Goal: Information Seeking & Learning: Learn about a topic

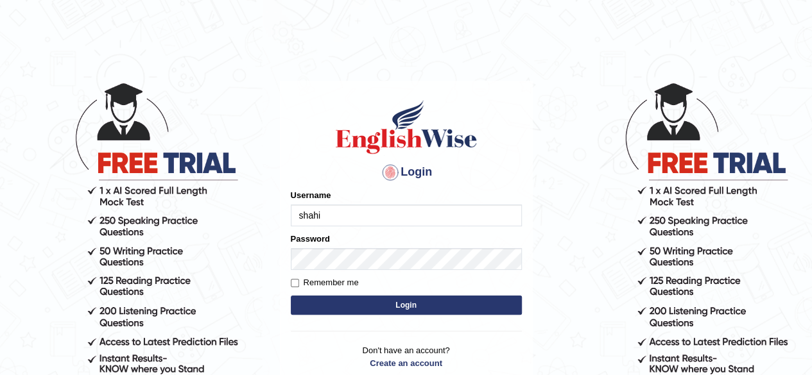
type input "shahil123"
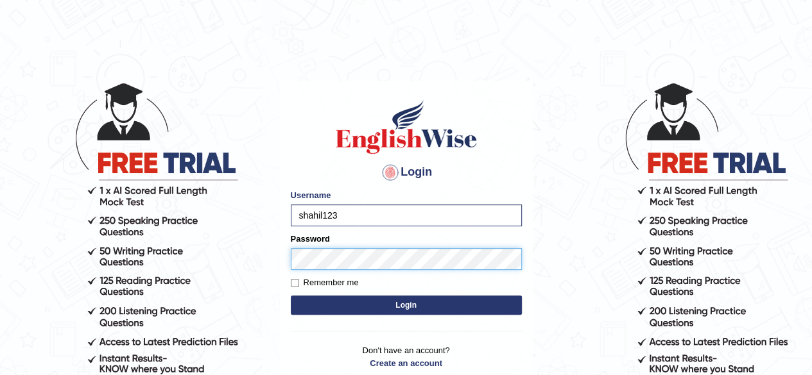
click at [291, 296] on button "Login" at bounding box center [406, 305] width 231 height 19
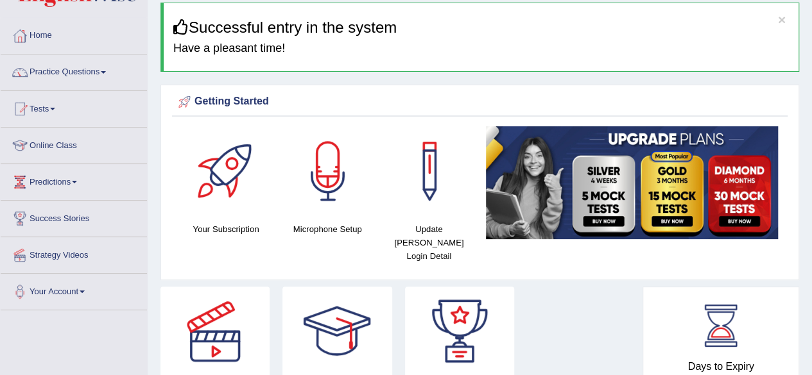
scroll to position [46, 0]
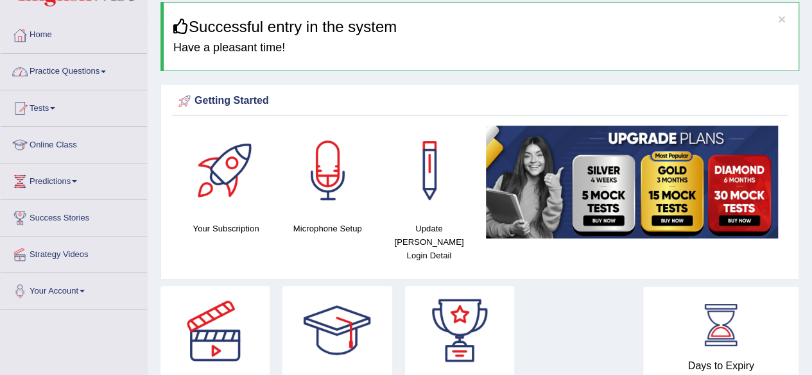
click at [111, 73] on link "Practice Questions" at bounding box center [74, 70] width 146 height 32
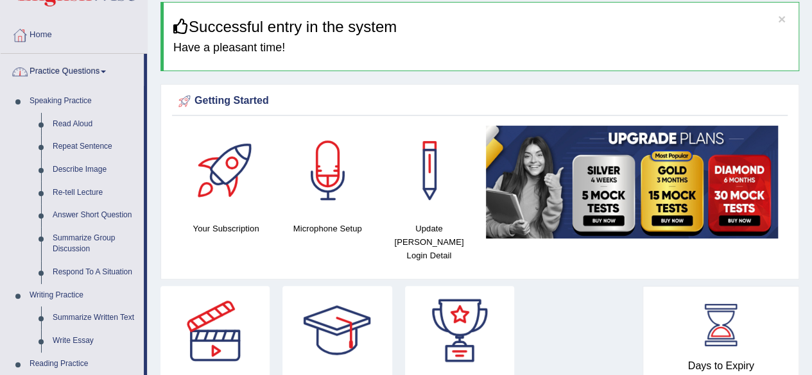
click at [105, 76] on link "Practice Questions" at bounding box center [72, 70] width 143 height 32
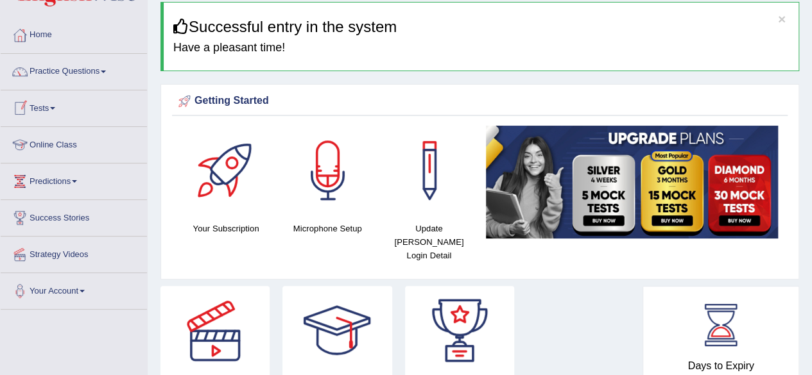
click at [56, 109] on link "Tests" at bounding box center [74, 106] width 146 height 32
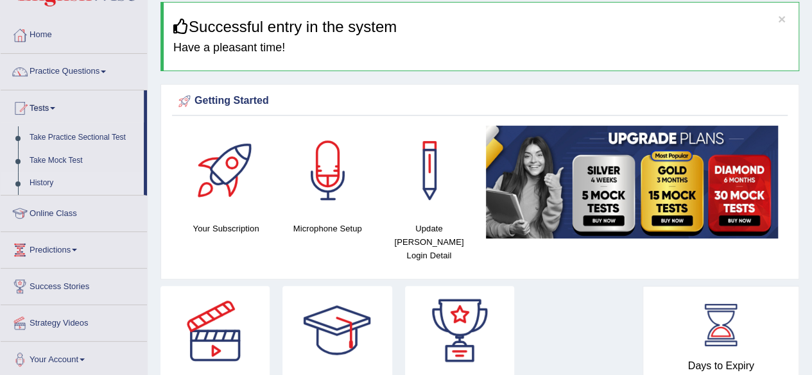
click at [44, 182] on link "History" at bounding box center [84, 183] width 120 height 23
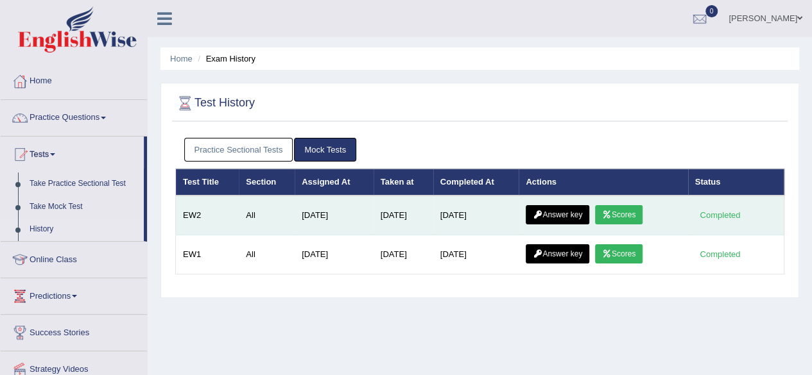
click at [561, 210] on link "Answer key" at bounding box center [558, 214] width 64 height 19
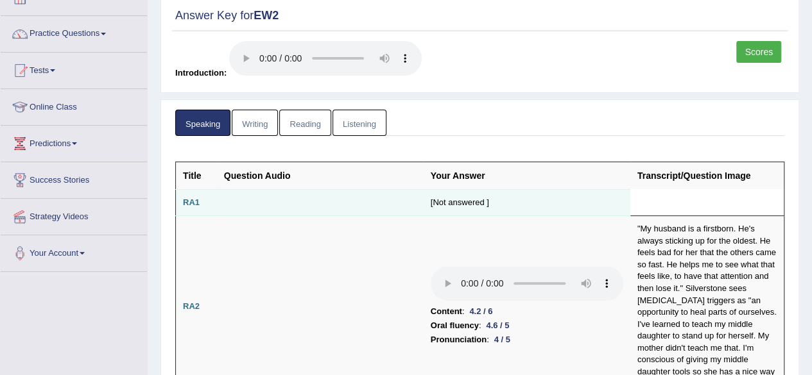
scroll to position [85, 0]
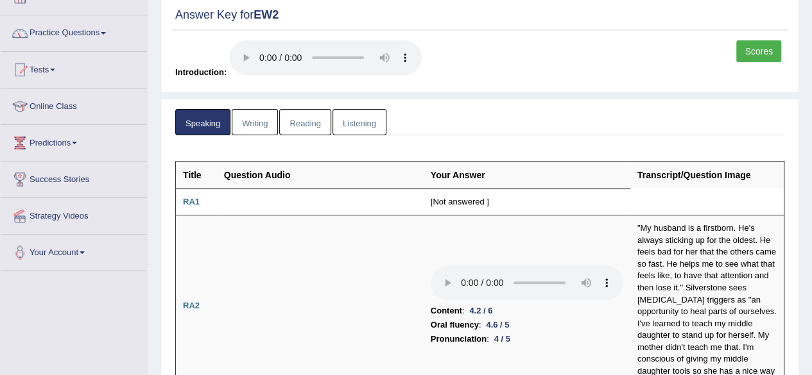
click at [764, 52] on link "Scores" at bounding box center [758, 51] width 45 height 22
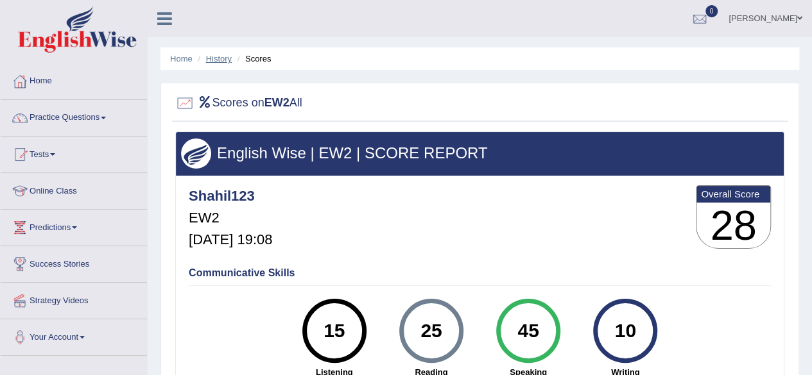
click at [216, 60] on link "History" at bounding box center [219, 59] width 26 height 10
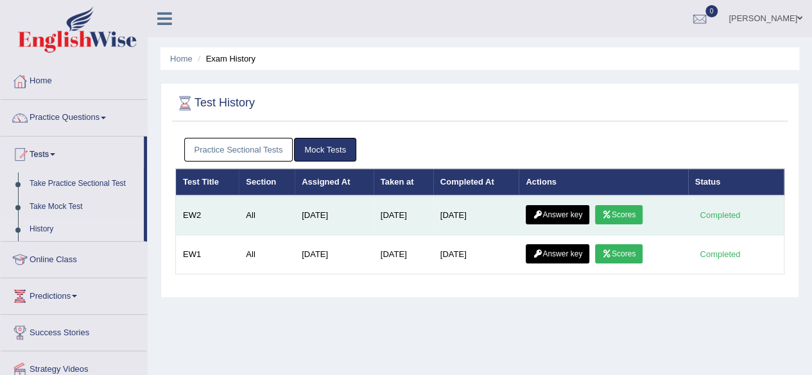
click at [561, 209] on link "Answer key" at bounding box center [558, 214] width 64 height 19
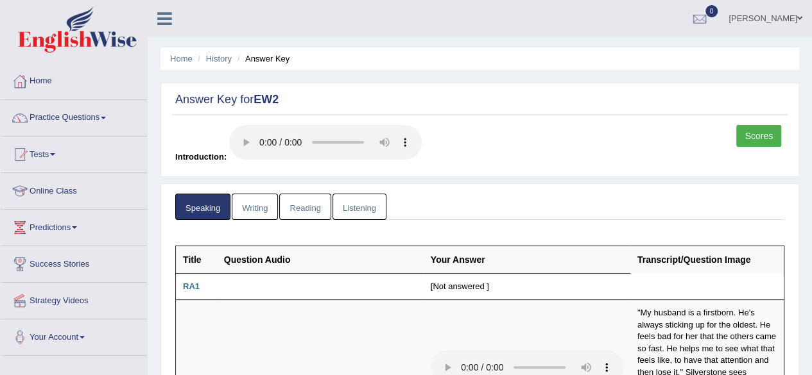
click at [271, 200] on link "Writing" at bounding box center [255, 207] width 46 height 26
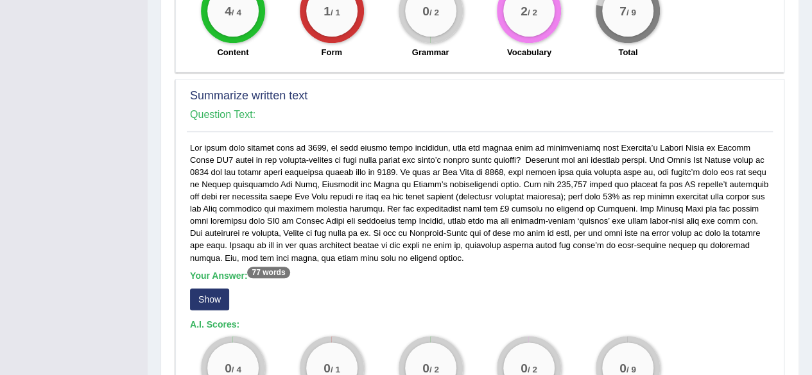
scroll to position [590, 0]
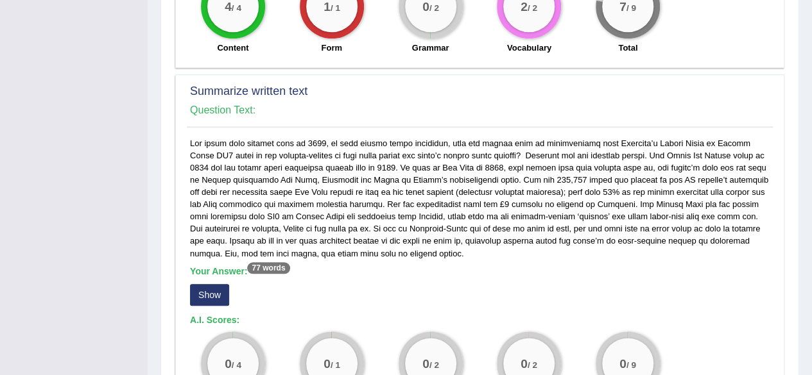
click at [209, 291] on button "Show" at bounding box center [209, 295] width 39 height 22
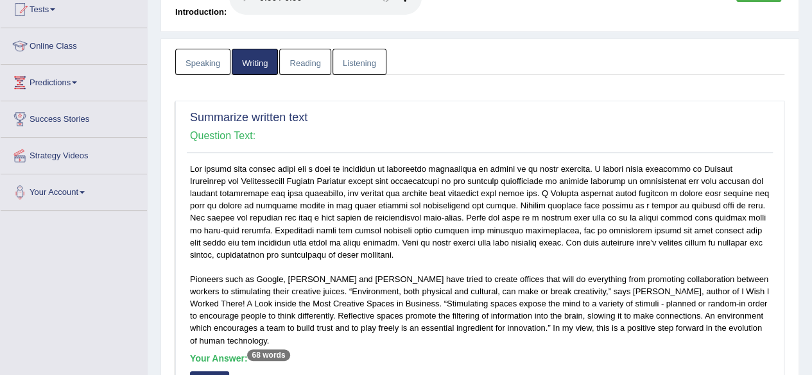
scroll to position [144, 0]
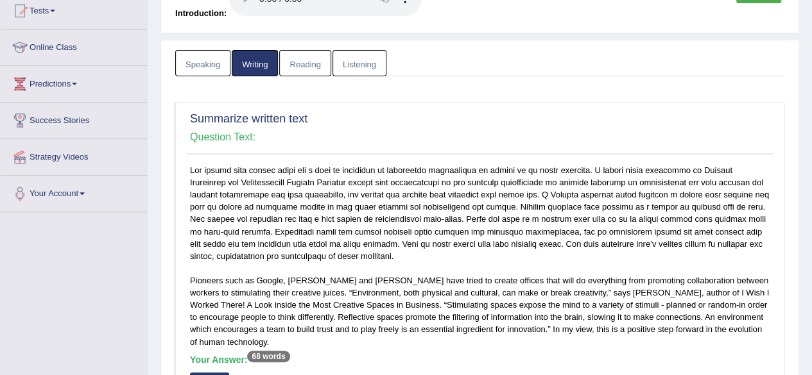
click at [316, 67] on link "Reading" at bounding box center [304, 63] width 51 height 26
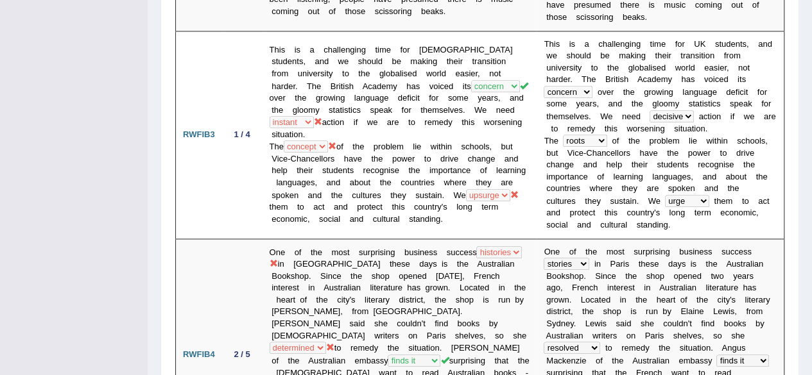
scroll to position [0, 0]
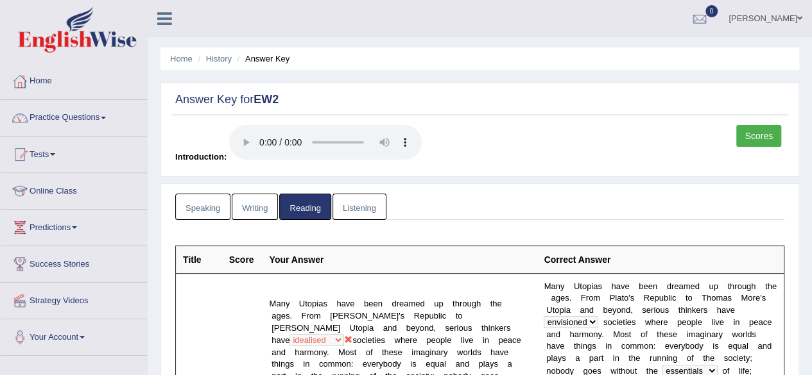
click at [348, 211] on link "Listening" at bounding box center [359, 207] width 54 height 26
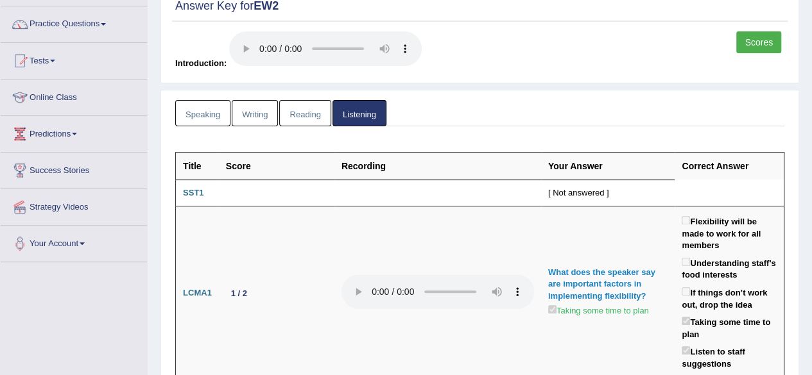
scroll to position [93, 0]
click at [225, 123] on link "Speaking" at bounding box center [202, 114] width 55 height 26
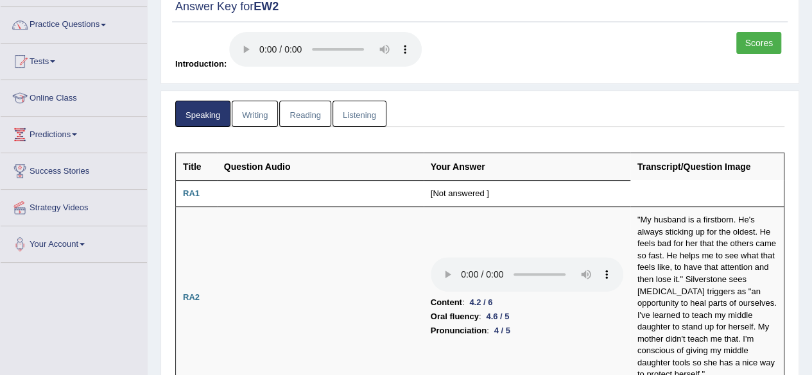
scroll to position [0, 0]
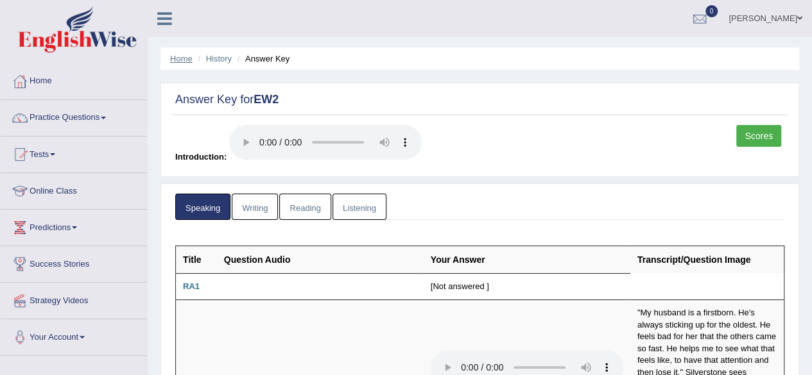
click at [176, 63] on link "Home" at bounding box center [181, 59] width 22 height 10
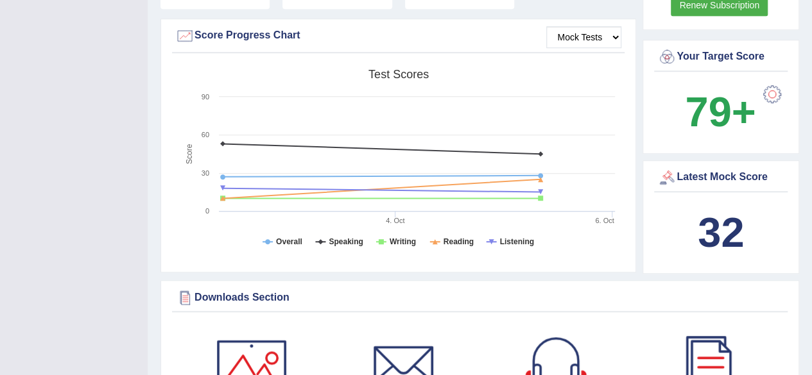
scroll to position [380, 0]
click at [705, 220] on b "32" at bounding box center [721, 232] width 46 height 47
click at [732, 209] on b "32" at bounding box center [721, 232] width 46 height 47
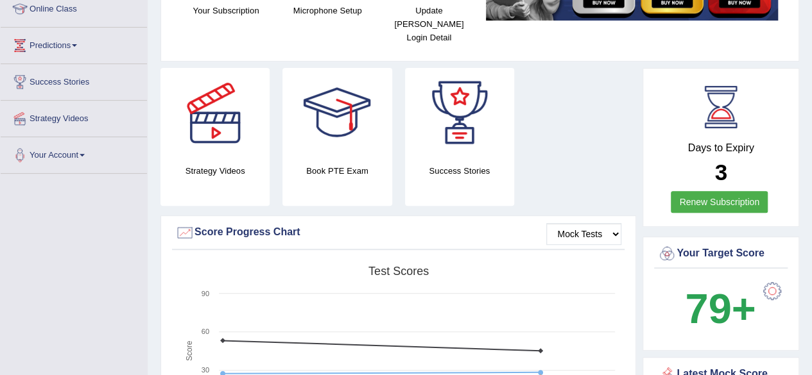
scroll to position [0, 0]
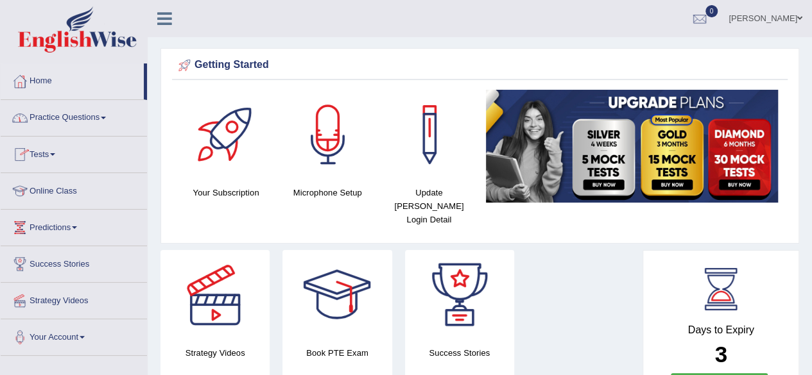
click at [118, 115] on link "Practice Questions" at bounding box center [74, 116] width 146 height 32
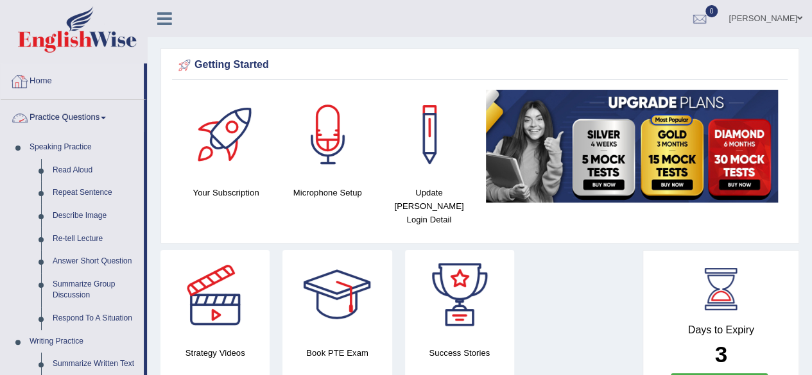
click at [106, 117] on span at bounding box center [103, 118] width 5 height 3
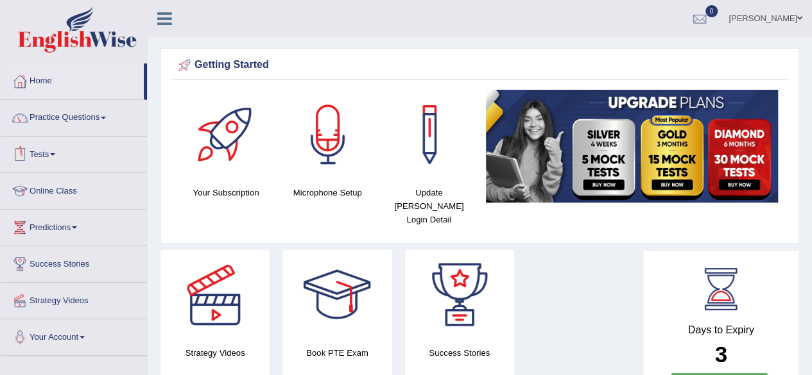
click at [55, 153] on span at bounding box center [52, 154] width 5 height 3
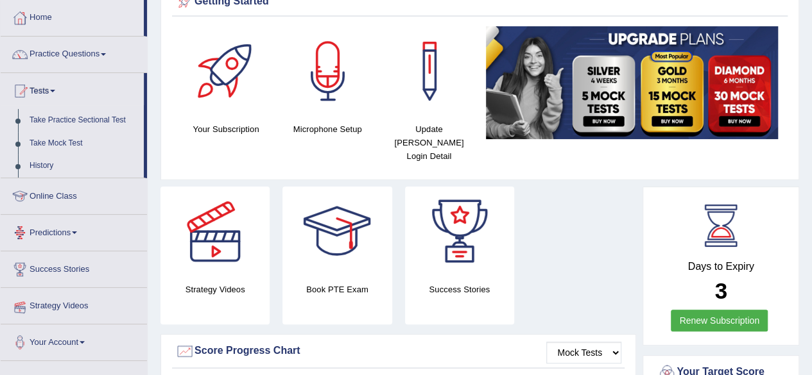
scroll to position [64, 0]
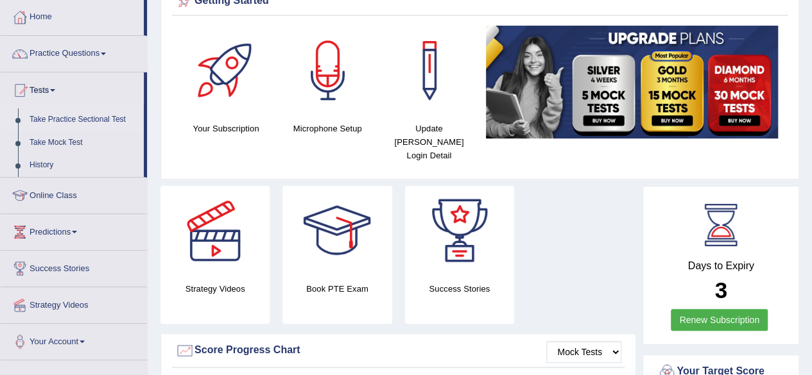
click at [91, 119] on link "Take Practice Sectional Test" at bounding box center [84, 119] width 120 height 23
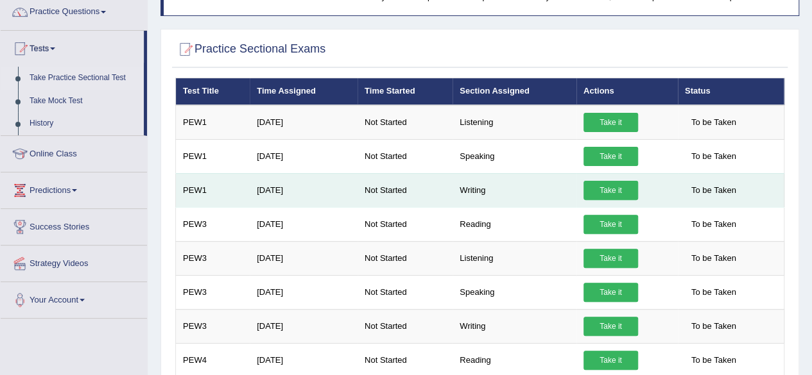
click at [606, 194] on link "Take it" at bounding box center [610, 190] width 55 height 19
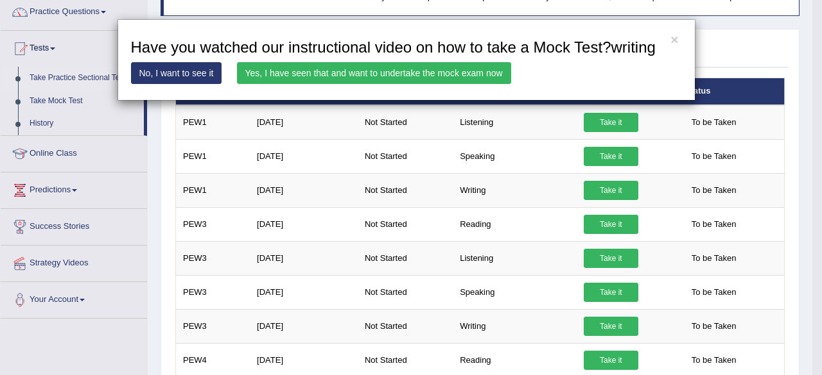
click at [377, 76] on link "Yes, I have seen that and want to undertake the mock exam now" at bounding box center [374, 73] width 274 height 22
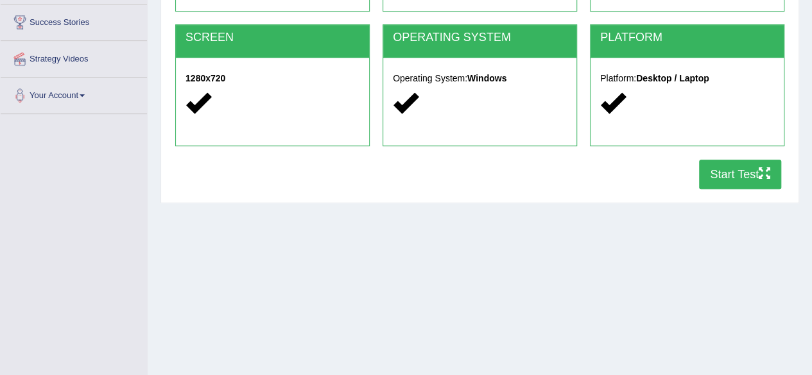
scroll to position [244, 0]
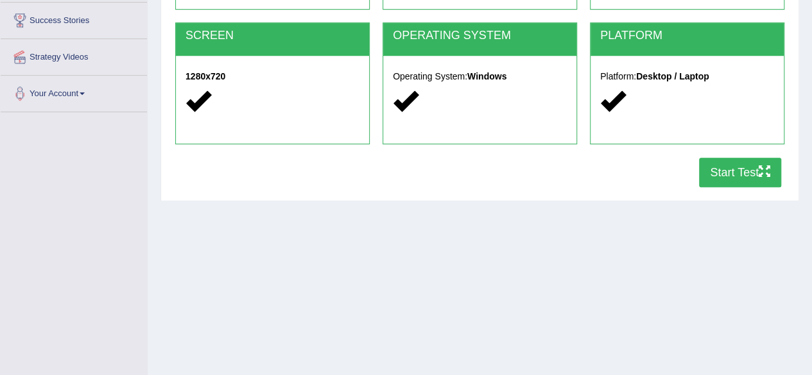
click at [712, 166] on button "Start Test" at bounding box center [740, 173] width 82 height 30
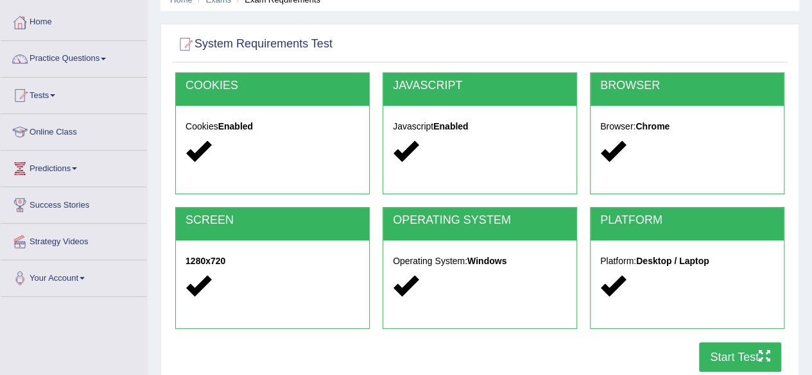
scroll to position [0, 0]
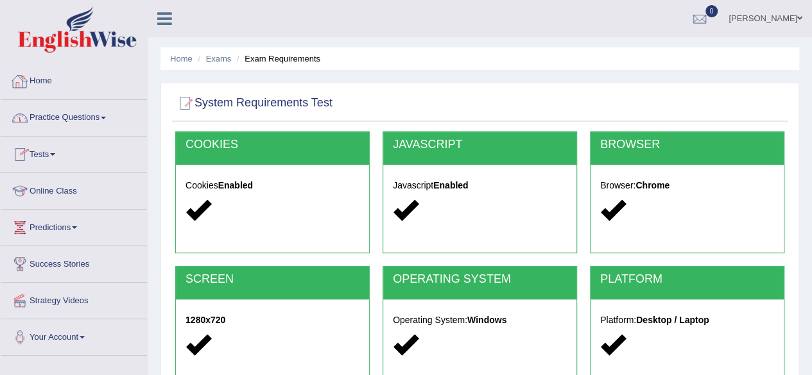
click at [49, 86] on link "Home" at bounding box center [74, 80] width 146 height 32
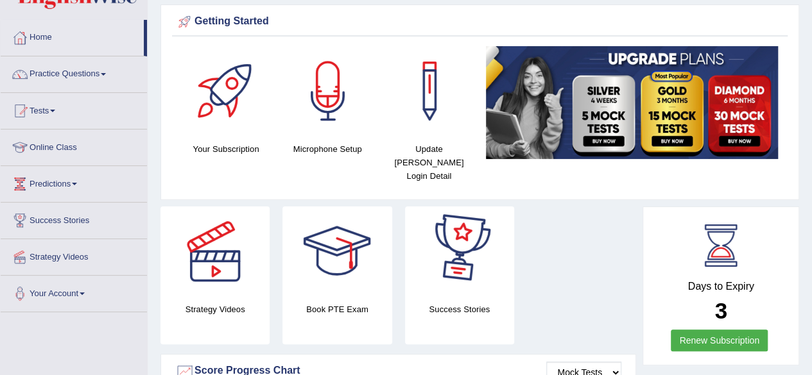
scroll to position [43, 0]
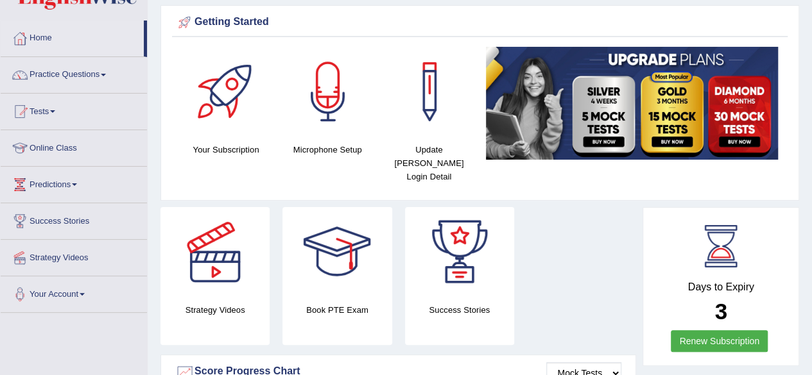
click at [105, 76] on link "Practice Questions" at bounding box center [74, 73] width 146 height 32
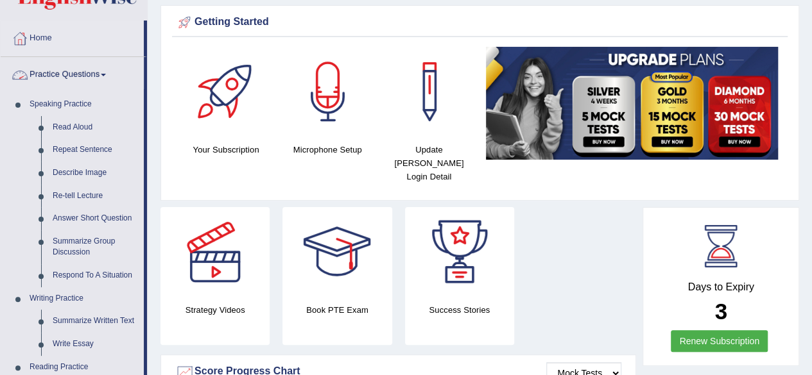
click at [108, 80] on link "Practice Questions" at bounding box center [72, 73] width 143 height 32
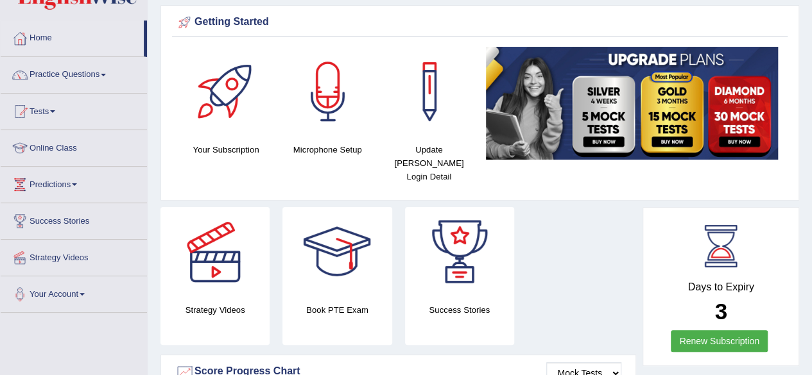
click at [106, 74] on span at bounding box center [103, 75] width 5 height 3
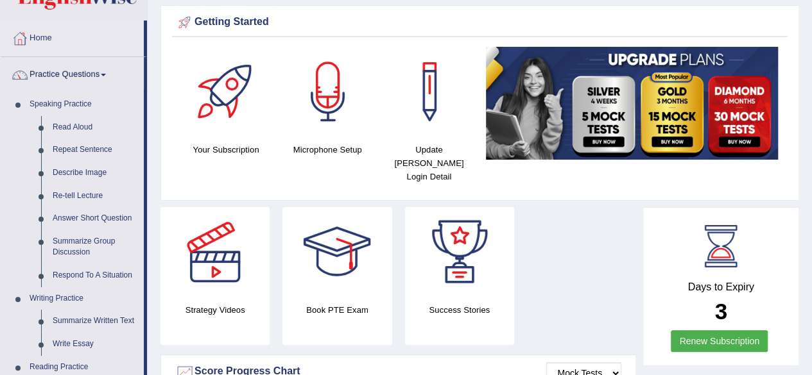
click at [106, 74] on span at bounding box center [103, 75] width 5 height 3
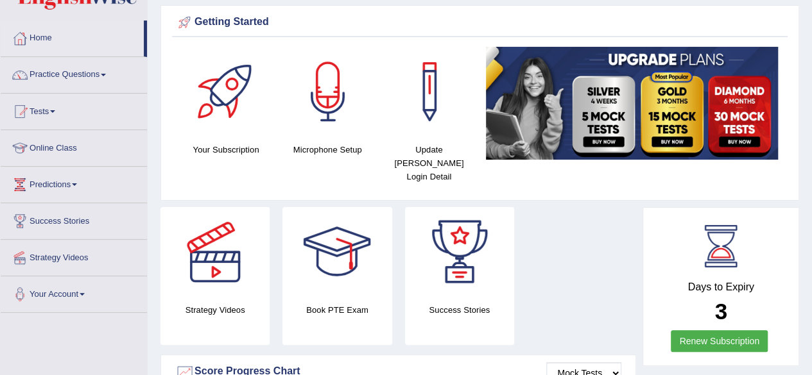
click at [105, 73] on link "Practice Questions" at bounding box center [74, 73] width 146 height 32
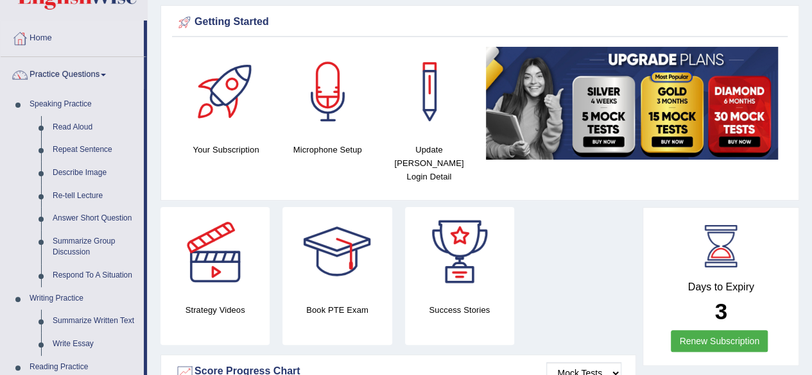
click at [107, 73] on link "Practice Questions" at bounding box center [72, 73] width 143 height 32
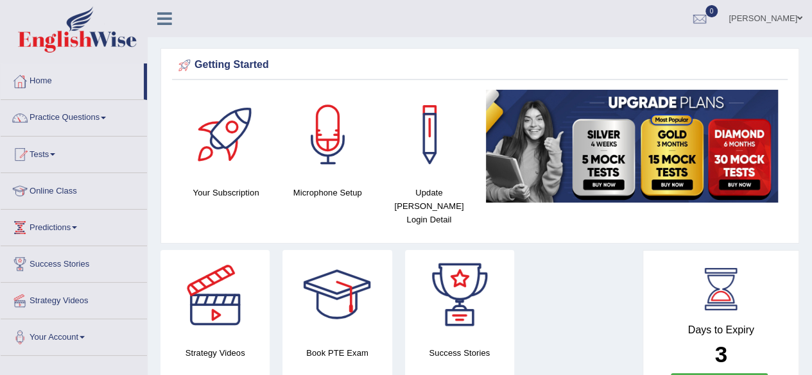
scroll to position [35, 0]
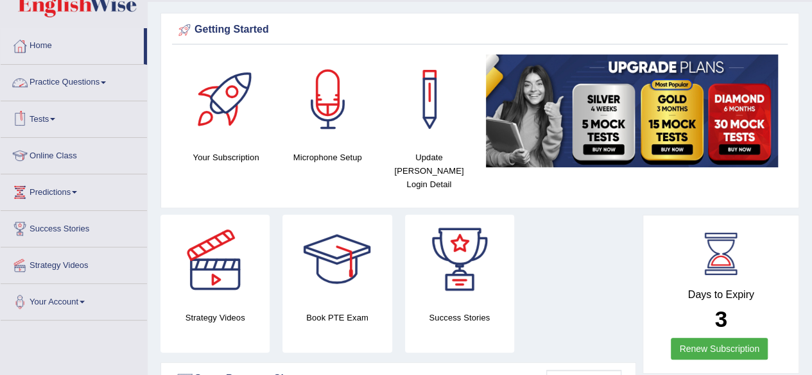
click at [102, 83] on link "Practice Questions" at bounding box center [74, 81] width 146 height 32
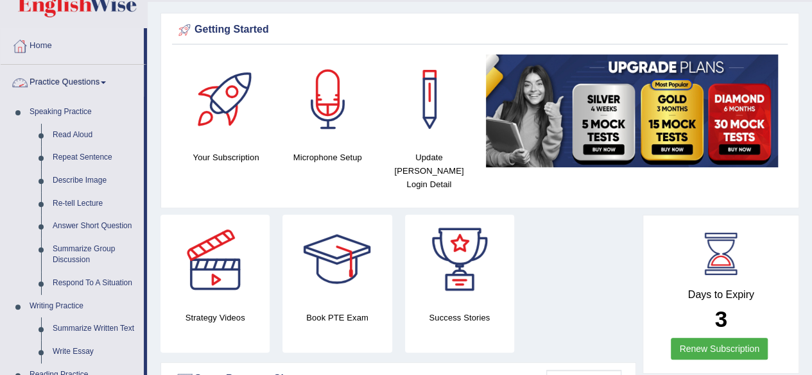
click at [103, 85] on link "Practice Questions" at bounding box center [72, 81] width 143 height 32
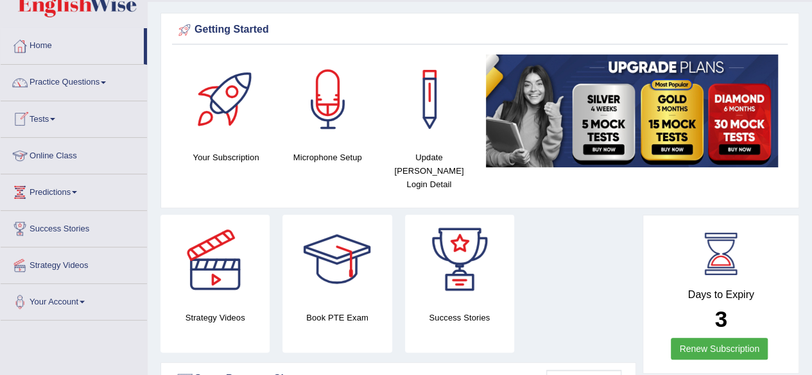
click at [54, 120] on link "Tests" at bounding box center [74, 117] width 146 height 32
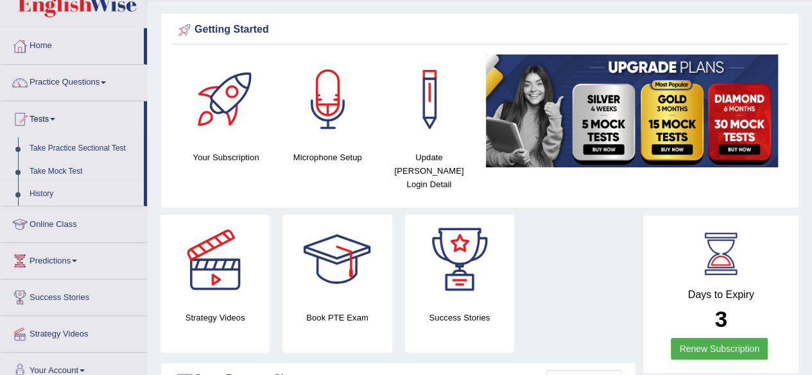
click at [44, 189] on link "History" at bounding box center [84, 194] width 120 height 23
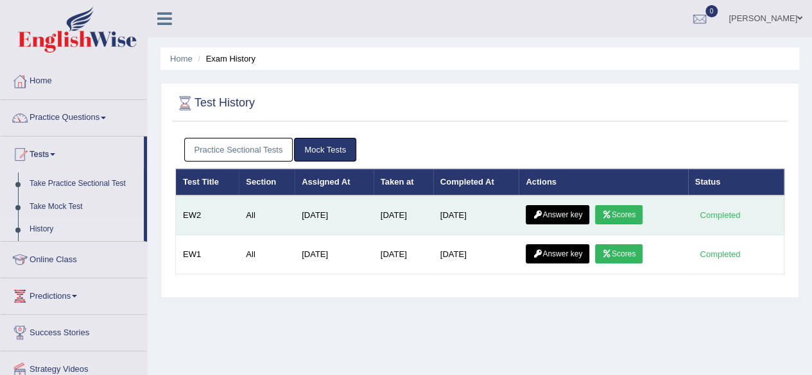
click at [544, 217] on link "Answer key" at bounding box center [558, 214] width 64 height 19
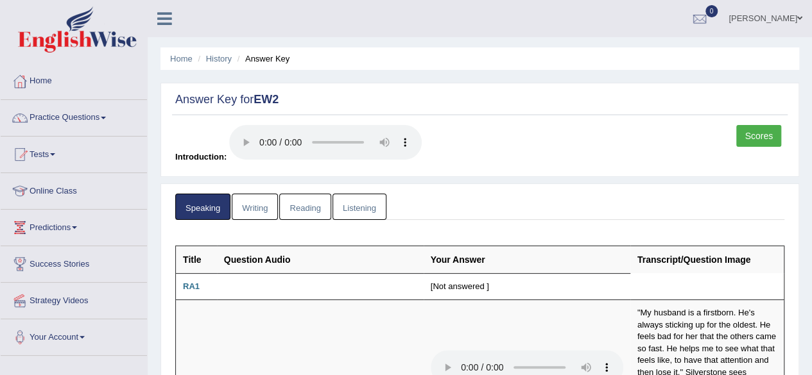
click at [267, 203] on link "Writing" at bounding box center [255, 207] width 46 height 26
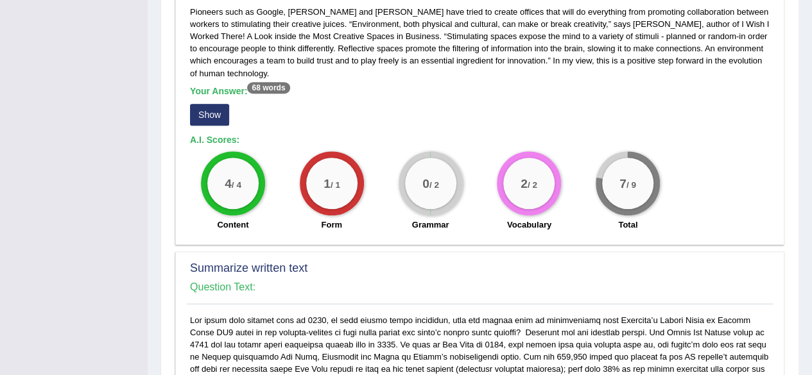
scroll to position [414, 0]
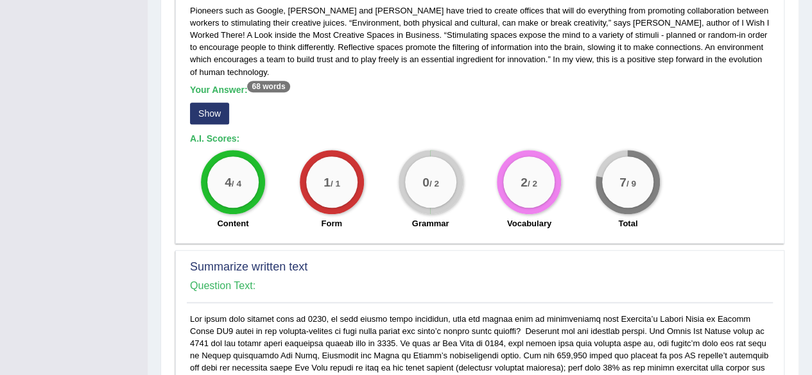
click at [223, 116] on button "Show" at bounding box center [209, 114] width 39 height 22
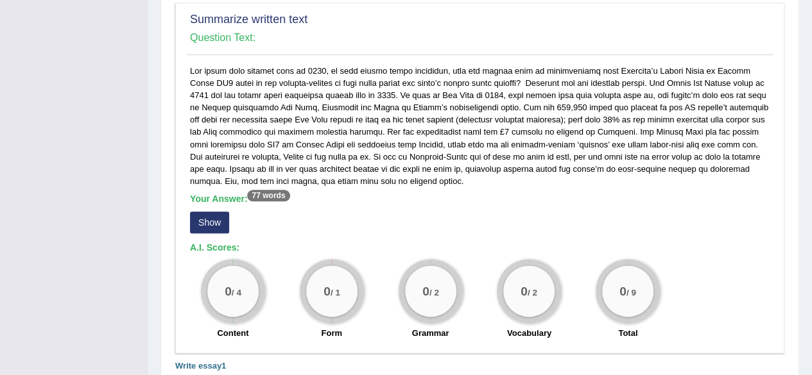
scroll to position [730, 0]
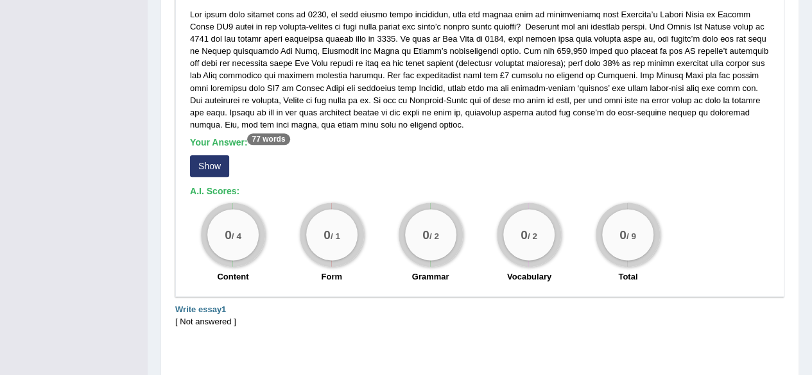
click at [209, 166] on button "Show" at bounding box center [209, 166] width 39 height 22
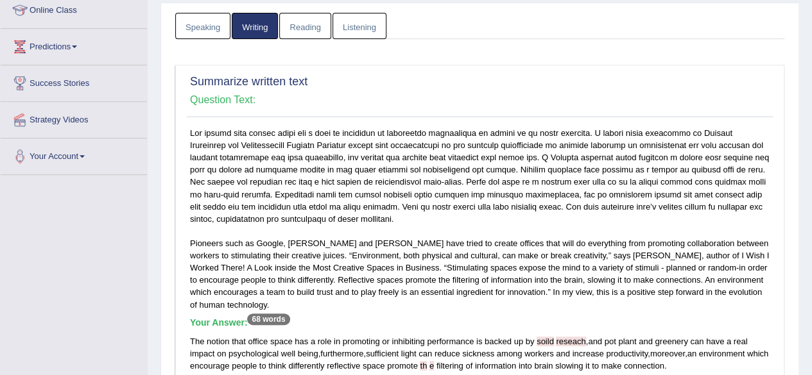
scroll to position [0, 0]
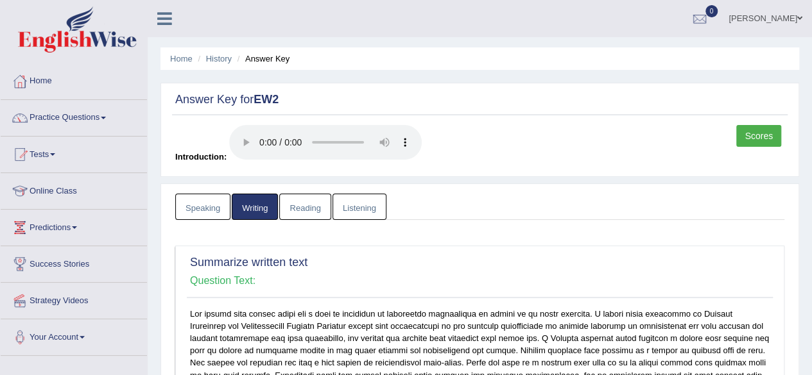
click at [757, 137] on link "Scores" at bounding box center [758, 136] width 45 height 22
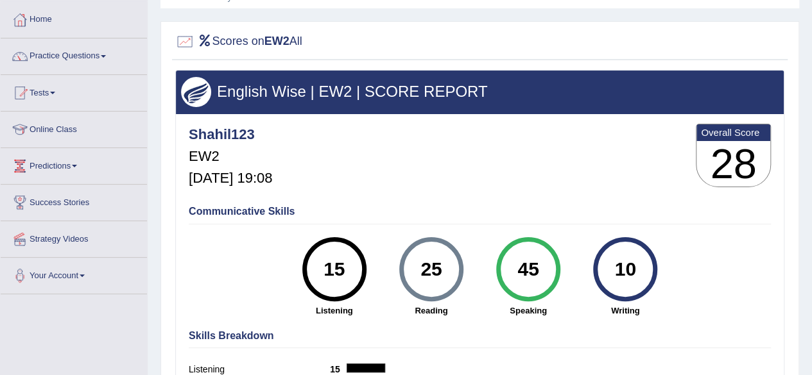
click at [445, 255] on div "25" at bounding box center [431, 270] width 47 height 54
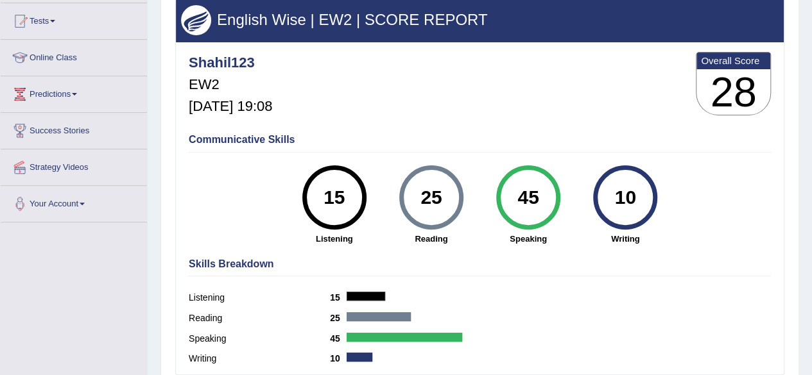
scroll to position [140, 0]
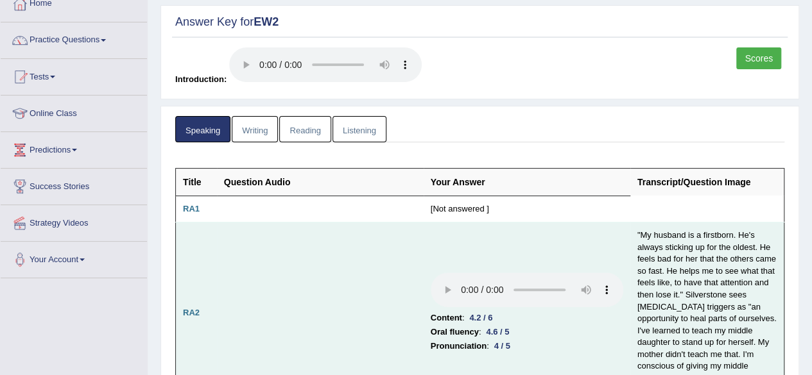
scroll to position [65, 0]
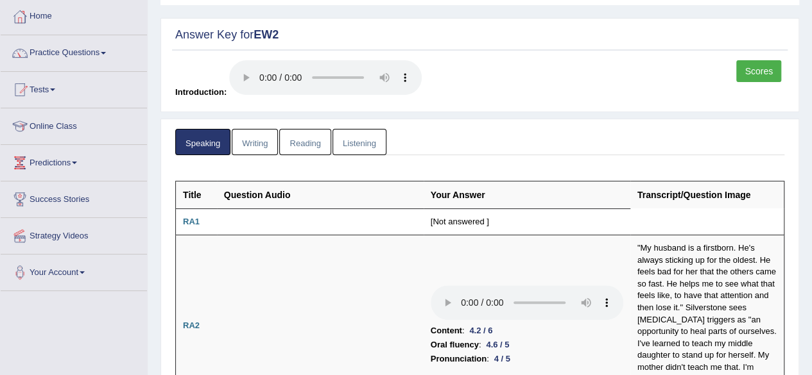
click at [254, 148] on link "Writing" at bounding box center [255, 142] width 46 height 26
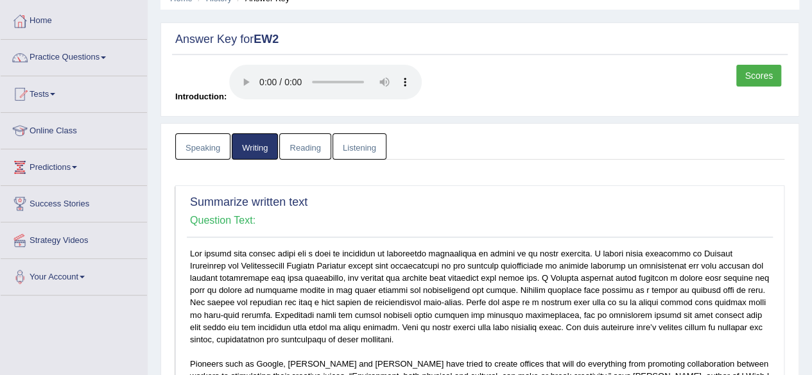
scroll to position [0, 0]
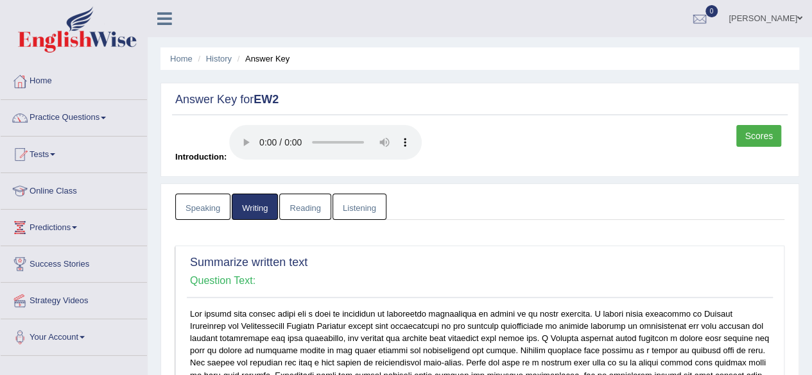
drag, startPoint x: 313, startPoint y: 210, endPoint x: 289, endPoint y: 210, distance: 23.1
click at [289, 210] on link "Reading" at bounding box center [304, 207] width 51 height 26
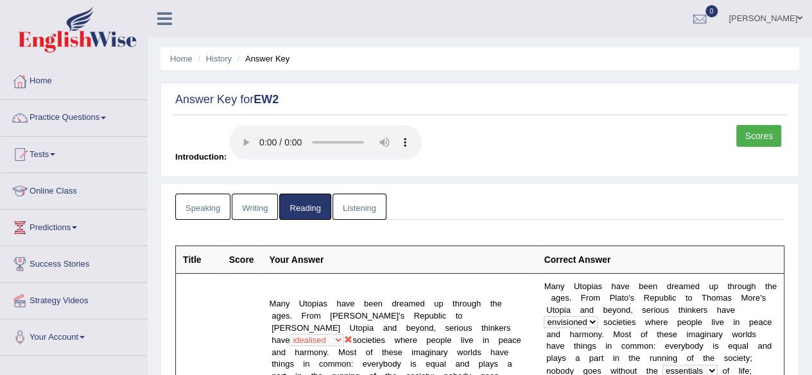
click at [347, 206] on link "Listening" at bounding box center [359, 207] width 54 height 26
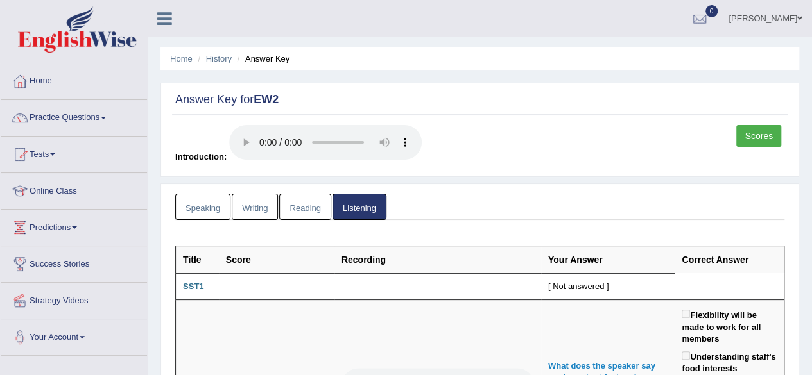
click at [214, 211] on link "Speaking" at bounding box center [202, 207] width 55 height 26
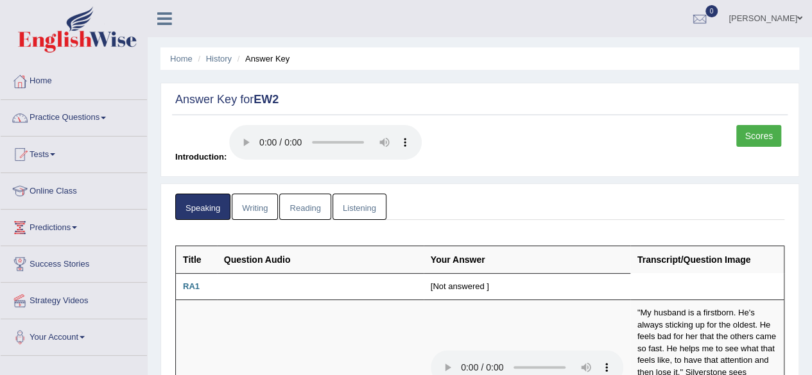
click at [47, 78] on link "Home" at bounding box center [74, 80] width 146 height 32
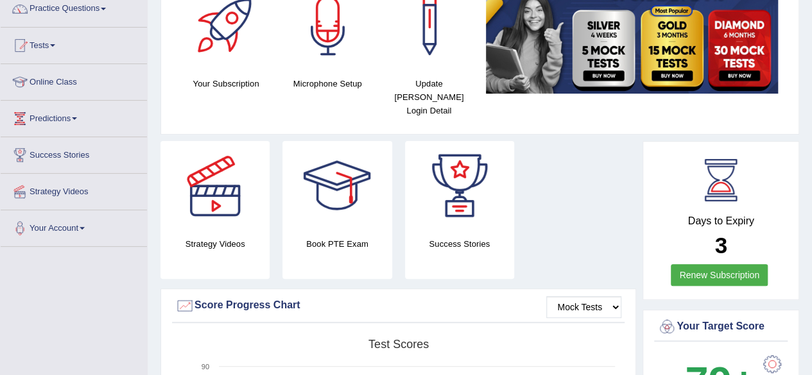
scroll to position [110, 0]
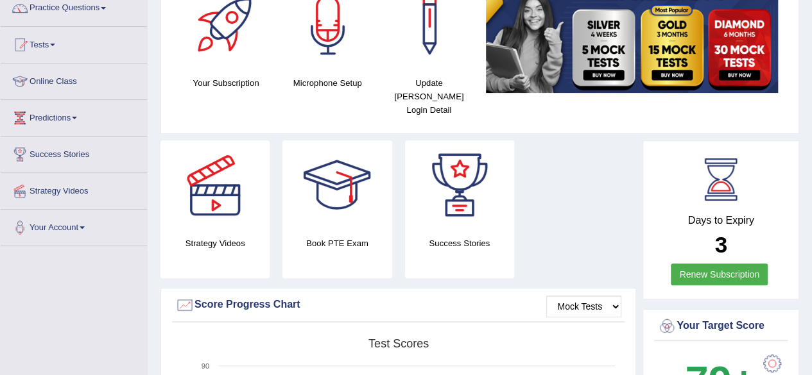
click at [345, 216] on div "Book PTE Exam" at bounding box center [336, 210] width 109 height 138
click at [345, 198] on div at bounding box center [337, 186] width 90 height 90
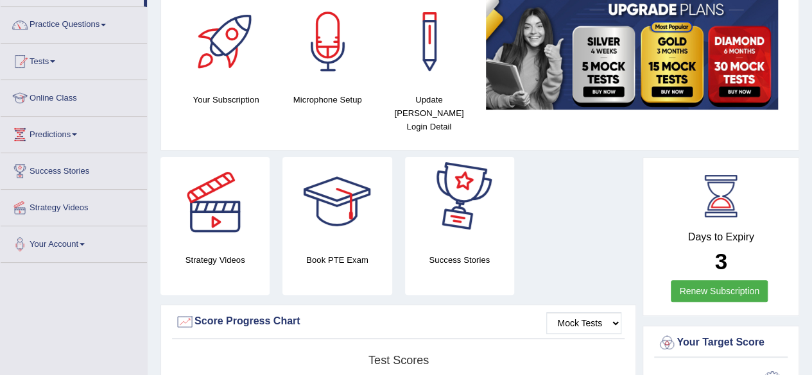
scroll to position [94, 0]
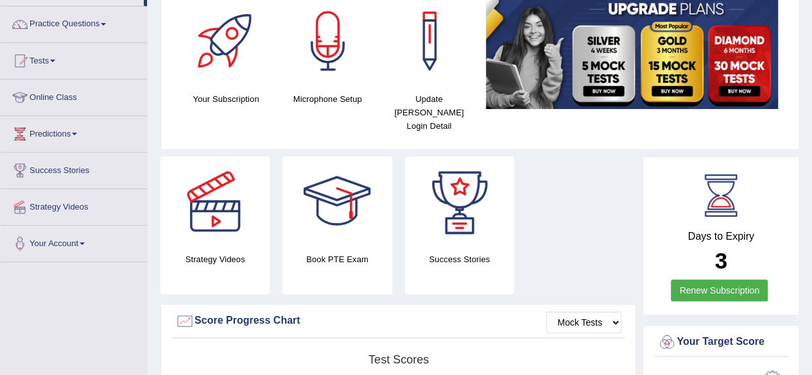
click at [328, 253] on h4 "Book PTE Exam" at bounding box center [336, 259] width 109 height 13
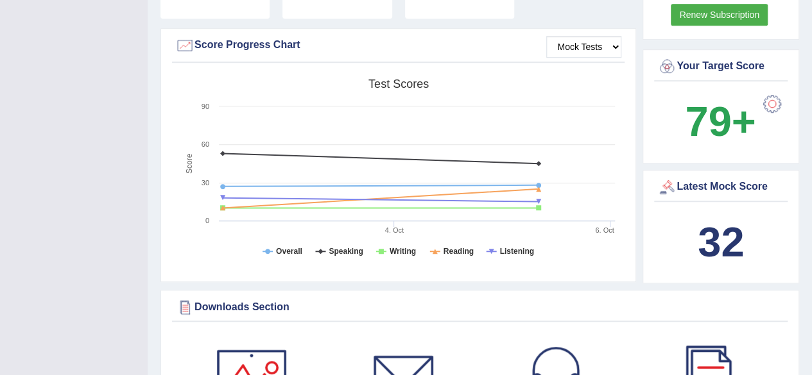
scroll to position [385, 0]
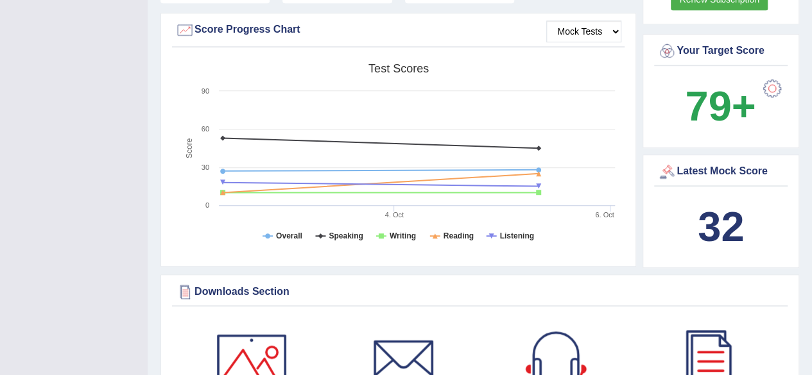
click at [723, 203] on b "32" at bounding box center [721, 226] width 46 height 47
click at [730, 162] on div "Latest Mock Score" at bounding box center [720, 171] width 127 height 19
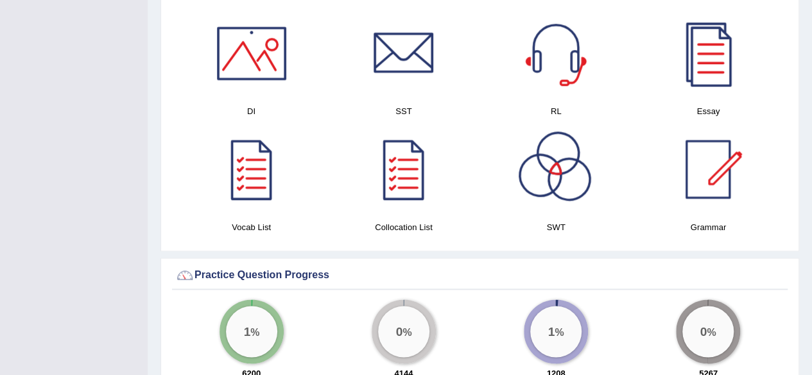
scroll to position [696, 0]
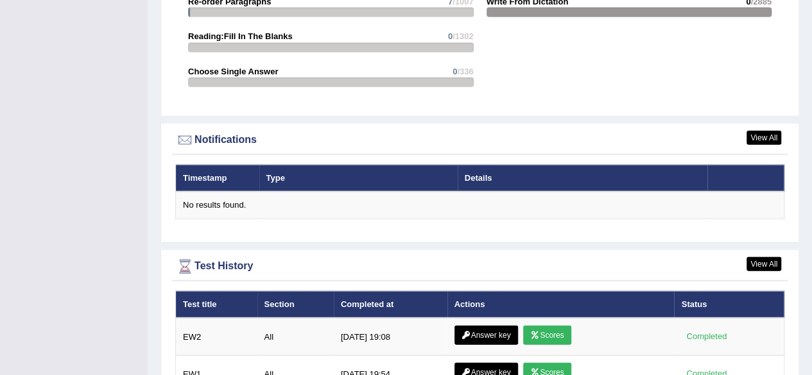
scroll to position [1551, 0]
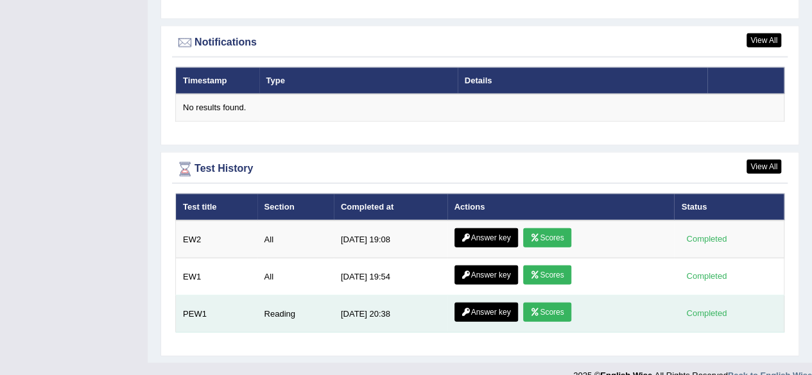
click at [497, 303] on link "Answer key" at bounding box center [486, 312] width 64 height 19
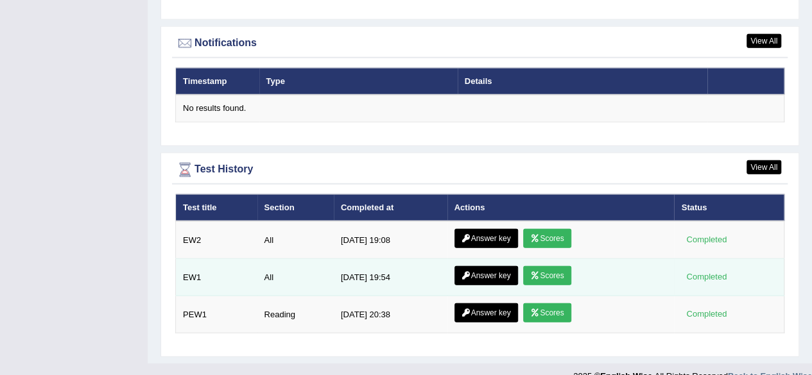
click at [546, 266] on link "Scores" at bounding box center [546, 275] width 47 height 19
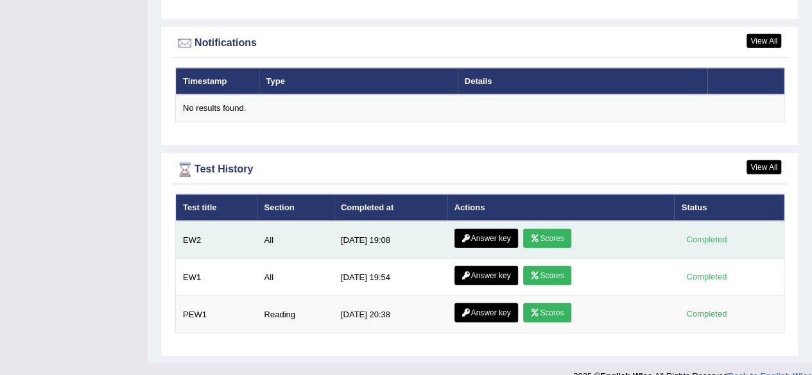
click at [540, 229] on link "Scores" at bounding box center [546, 238] width 47 height 19
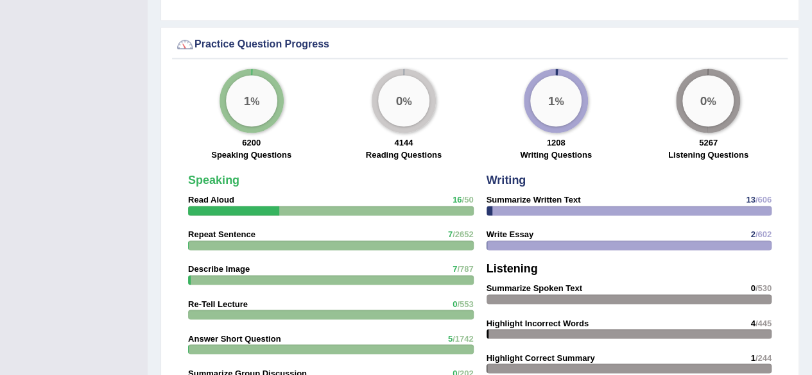
scroll to position [918, 0]
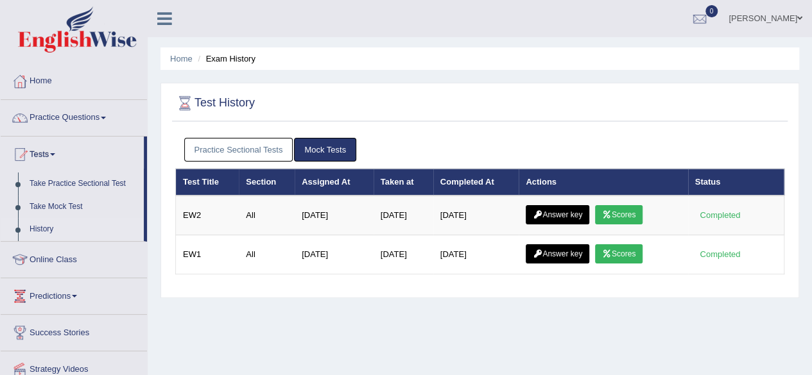
click at [106, 117] on span at bounding box center [103, 118] width 5 height 3
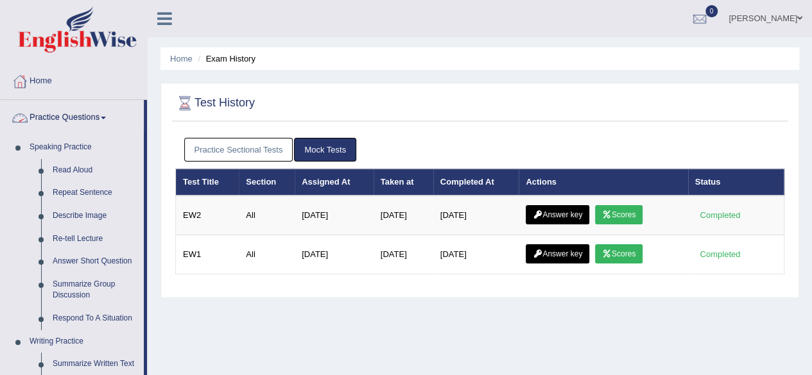
click at [105, 115] on link "Practice Questions" at bounding box center [72, 116] width 143 height 32
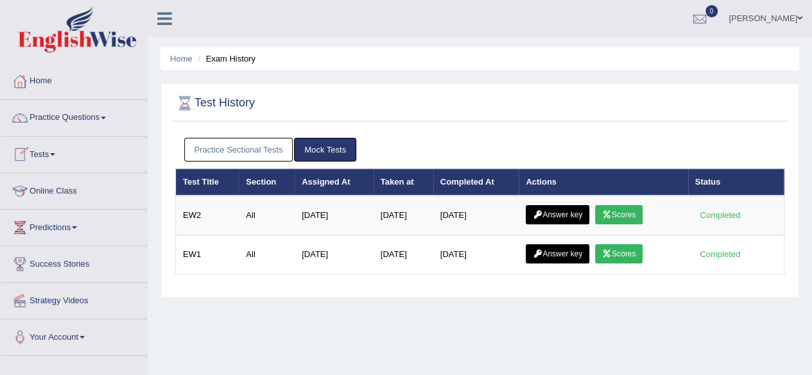
click at [55, 155] on span at bounding box center [52, 154] width 5 height 3
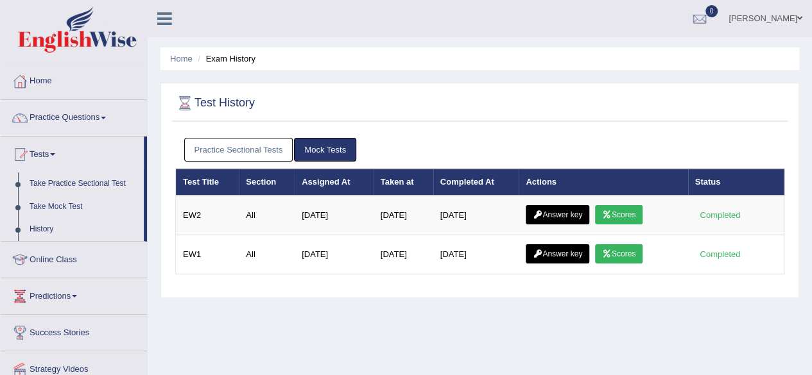
click at [71, 205] on link "Take Mock Test" at bounding box center [84, 207] width 120 height 23
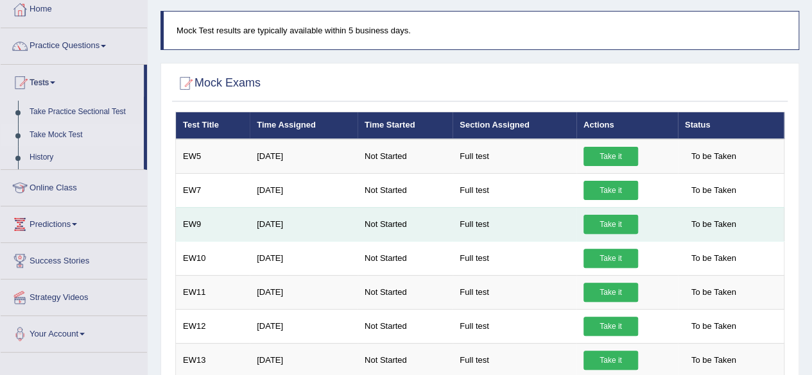
scroll to position [69, 0]
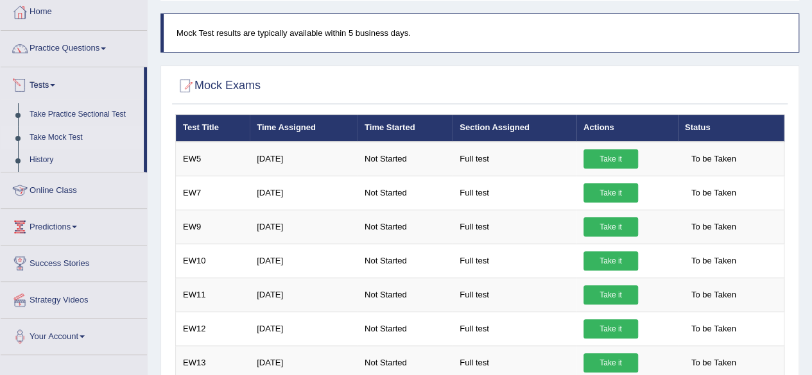
click at [55, 84] on span at bounding box center [52, 85] width 5 height 3
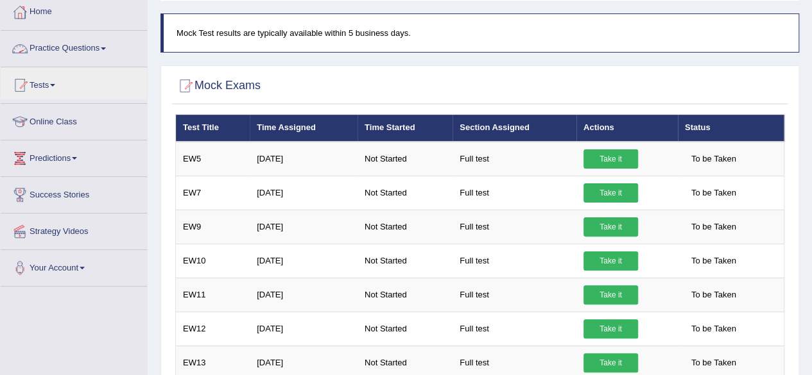
click at [105, 43] on link "Practice Questions" at bounding box center [74, 47] width 146 height 32
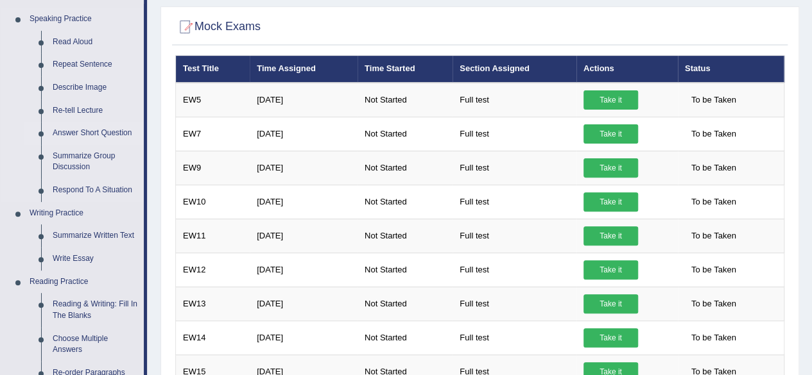
scroll to position [142, 0]
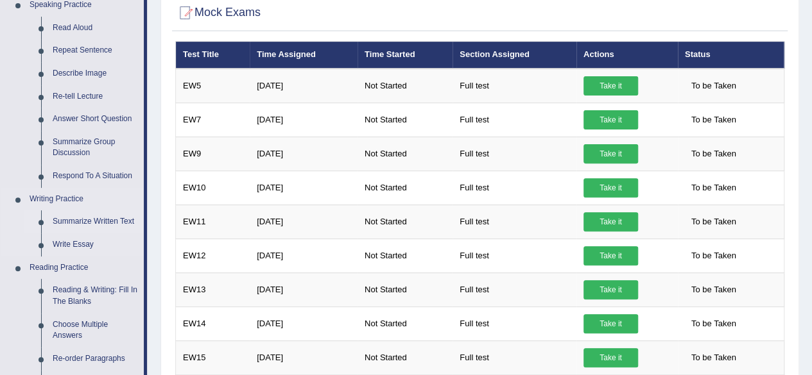
click at [104, 219] on link "Summarize Written Text" at bounding box center [95, 222] width 97 height 23
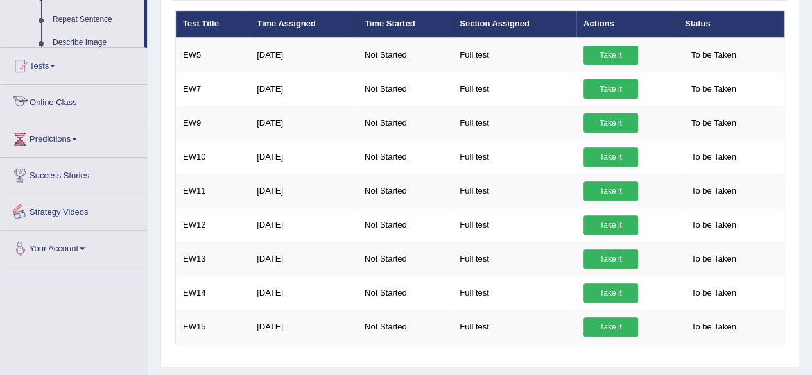
scroll to position [234, 0]
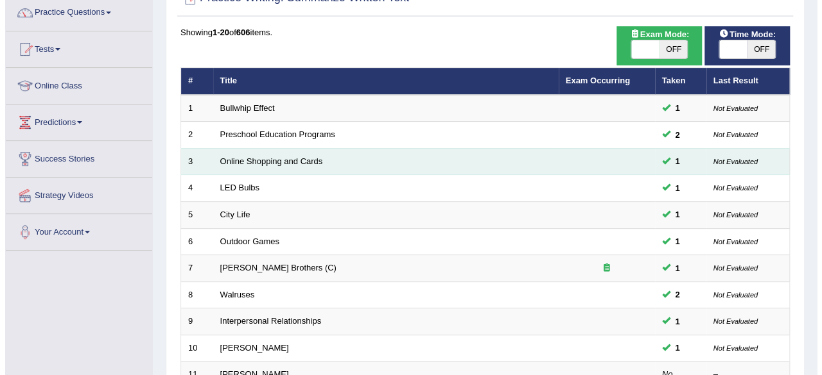
scroll to position [105, 0]
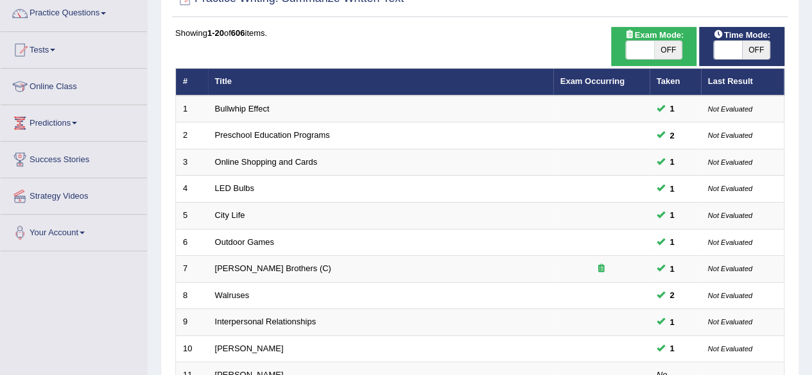
click at [656, 57] on span "OFF" at bounding box center [668, 50] width 28 height 18
checkbox input "true"
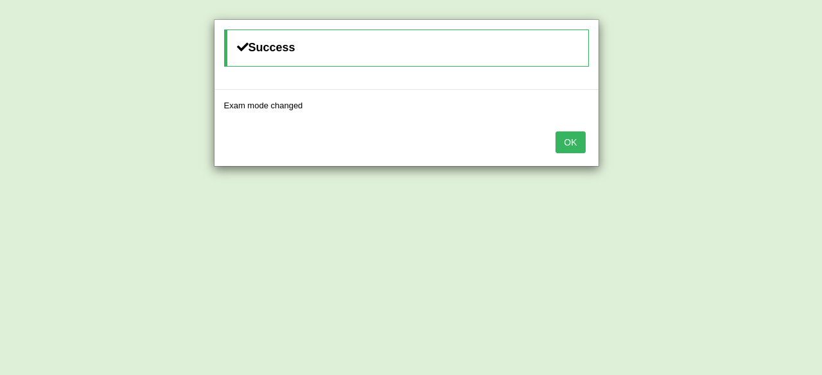
click at [583, 139] on button "OK" at bounding box center [570, 143] width 30 height 22
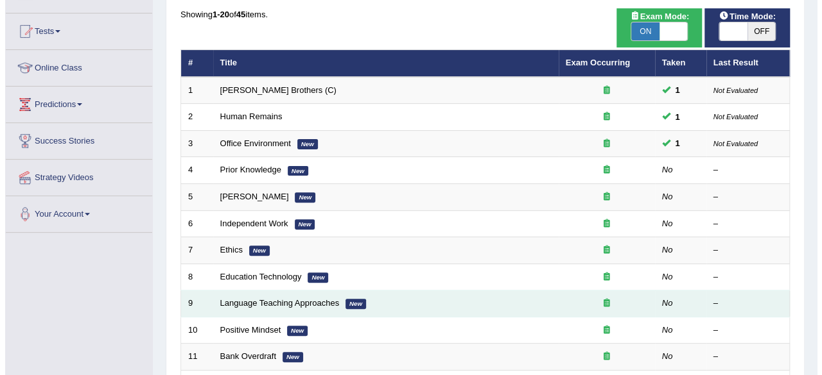
scroll to position [125, 0]
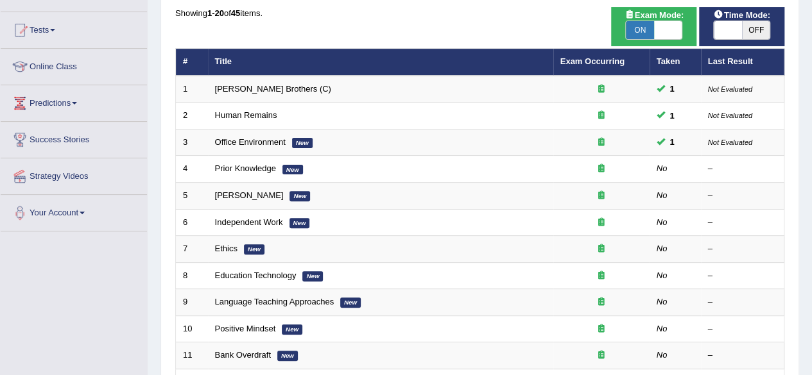
click at [664, 30] on span at bounding box center [668, 30] width 28 height 18
checkbox input "false"
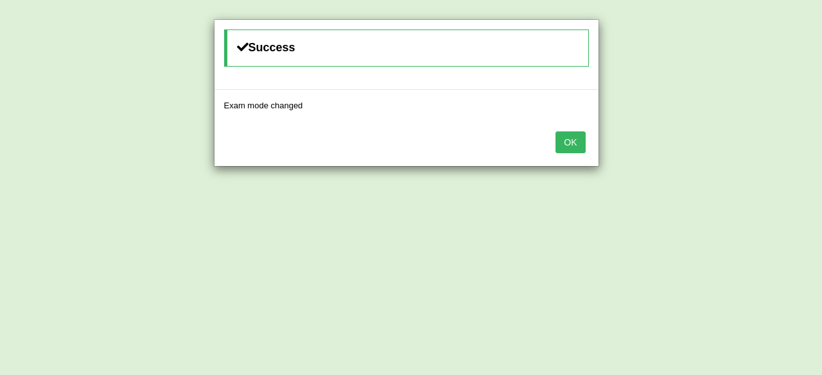
click at [573, 141] on button "OK" at bounding box center [570, 143] width 30 height 22
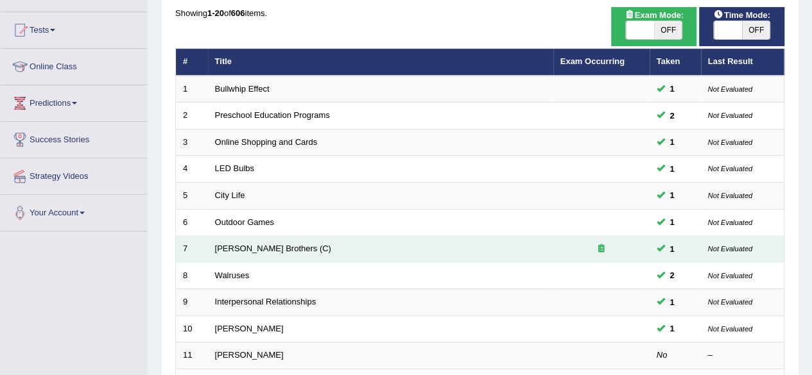
scroll to position [285, 0]
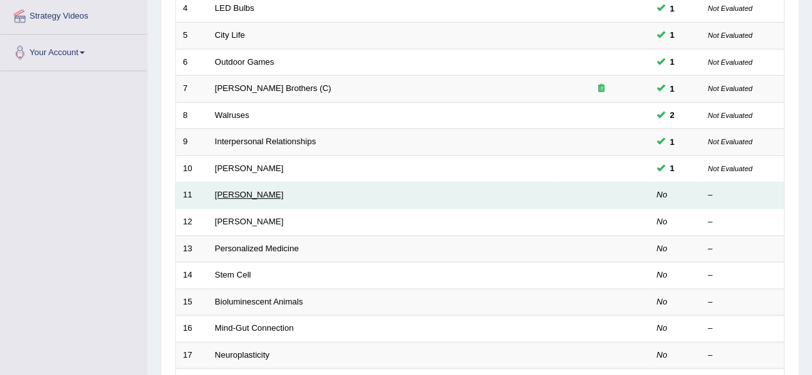
click at [241, 193] on link "[PERSON_NAME]" at bounding box center [249, 195] width 69 height 10
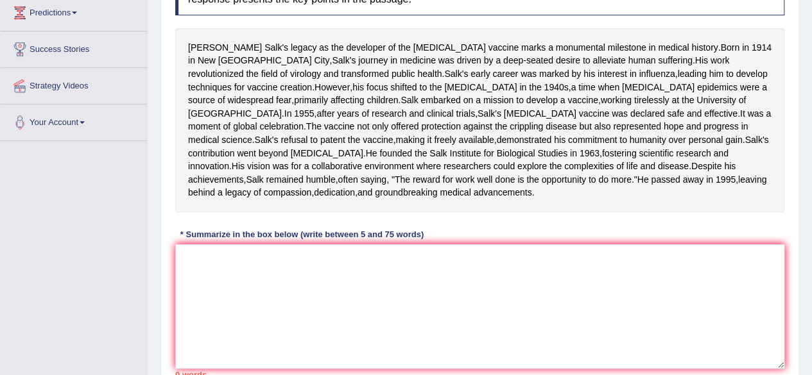
scroll to position [222, 0]
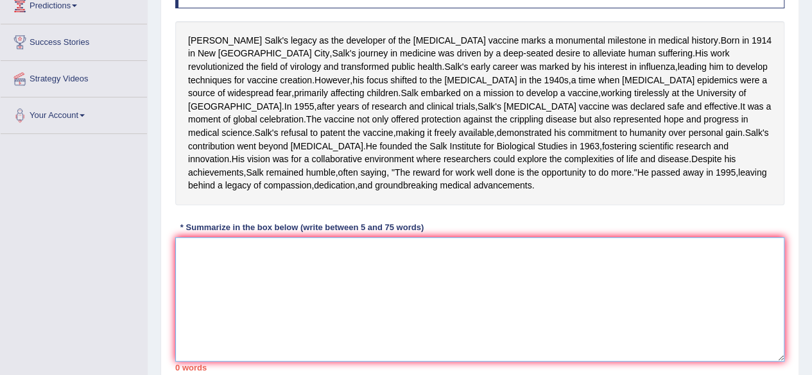
click at [258, 330] on textarea at bounding box center [479, 299] width 609 height 125
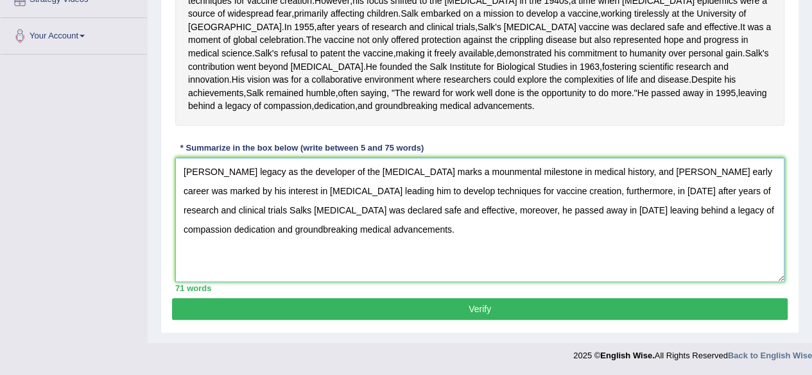
scroll to position [365, 0]
type textarea "Jonas Salks legacy as the developer of the polio vaccine marks a mounmental mil…"
click at [399, 302] on button "Verify" at bounding box center [480, 309] width 616 height 22
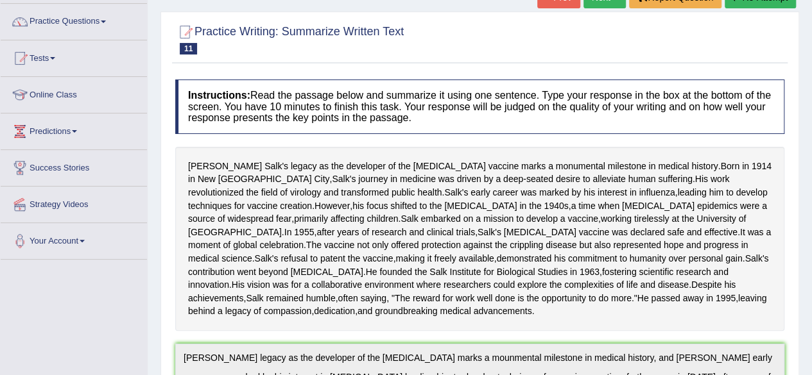
scroll to position [0, 0]
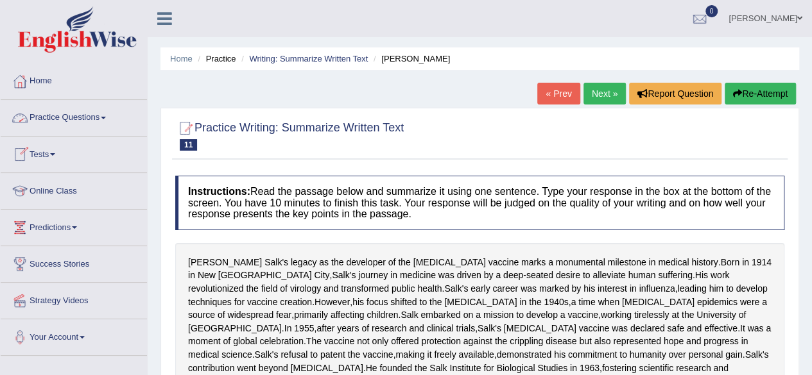
click at [106, 117] on span at bounding box center [103, 118] width 5 height 3
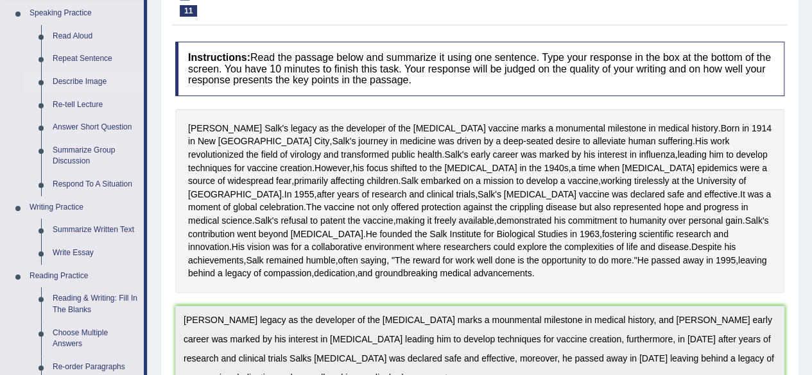
scroll to position [236, 0]
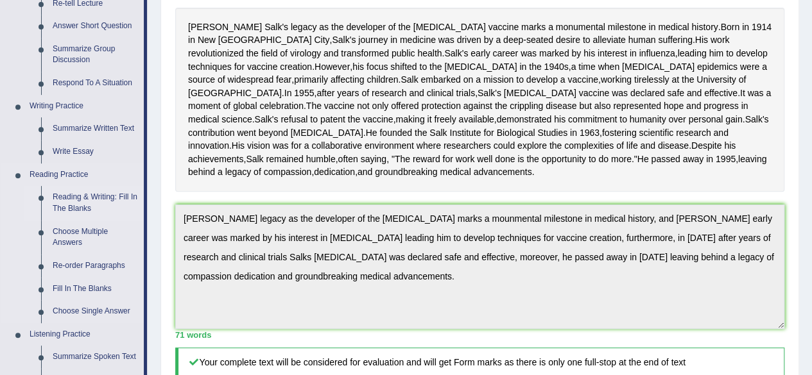
click at [93, 197] on link "Reading & Writing: Fill In The Blanks" at bounding box center [95, 203] width 97 height 34
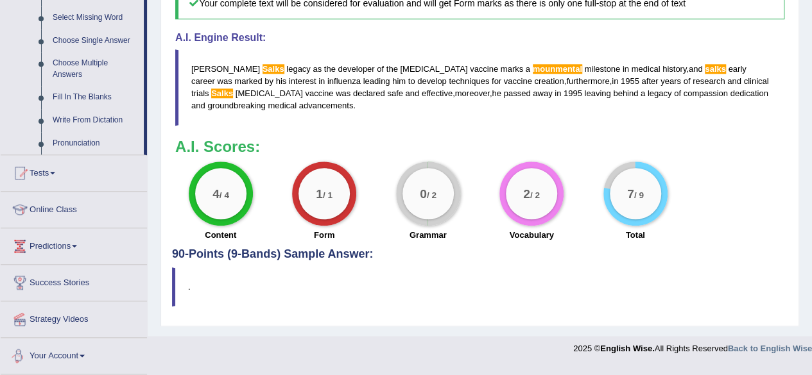
scroll to position [651, 0]
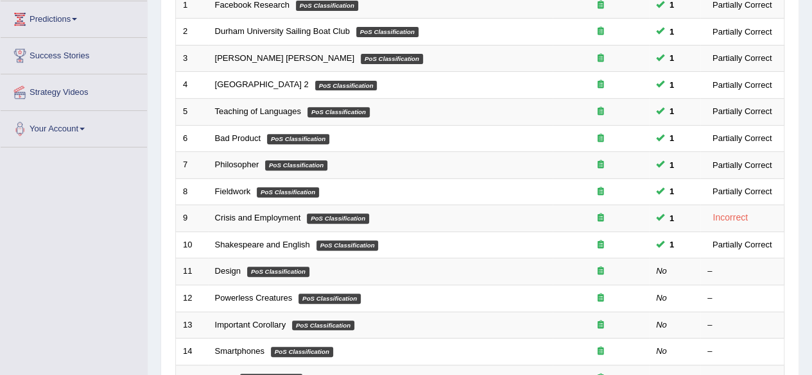
scroll to position [210, 0]
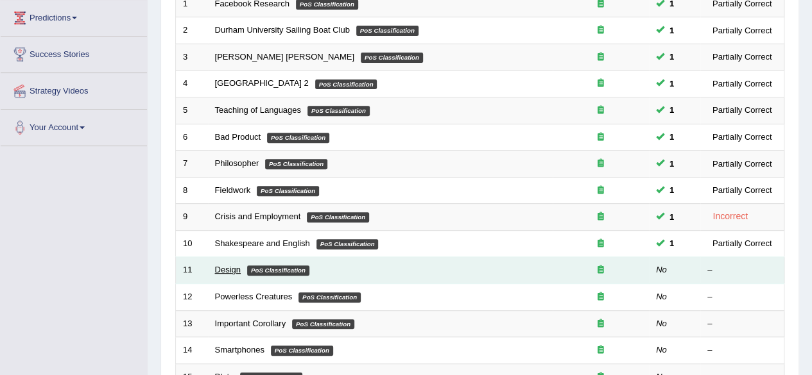
click at [230, 267] on link "Design" at bounding box center [228, 270] width 26 height 10
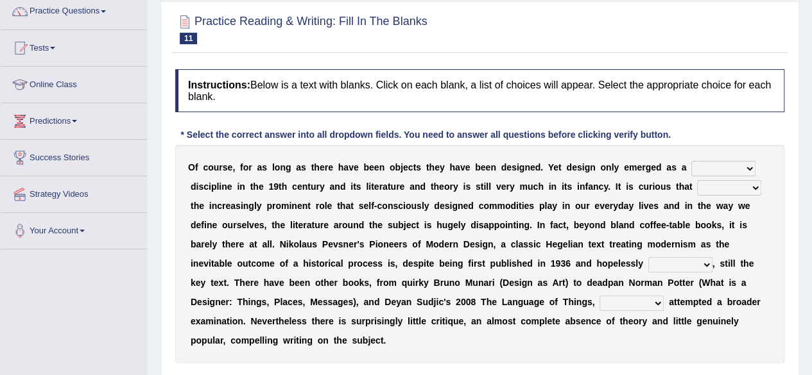
scroll to position [116, 0]
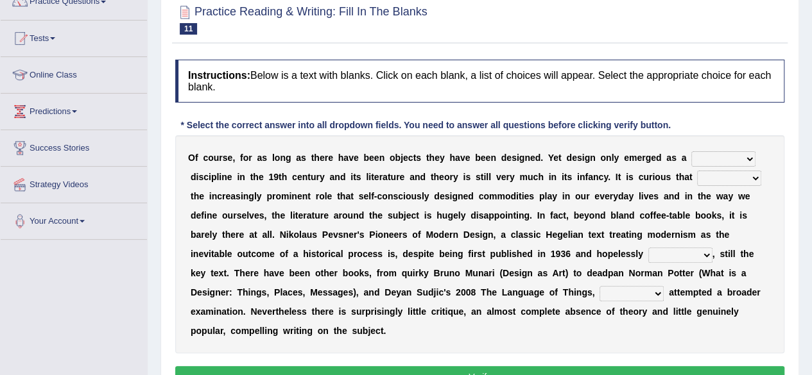
click at [700, 160] on select "bilateral ubiquitous foremost dedicated" at bounding box center [723, 158] width 64 height 15
select select "dedicated"
click at [691, 151] on select "bilateral ubiquitous foremost dedicated" at bounding box center [723, 158] width 64 height 15
click at [707, 182] on select "since despite within through" at bounding box center [729, 178] width 64 height 15
select select "despite"
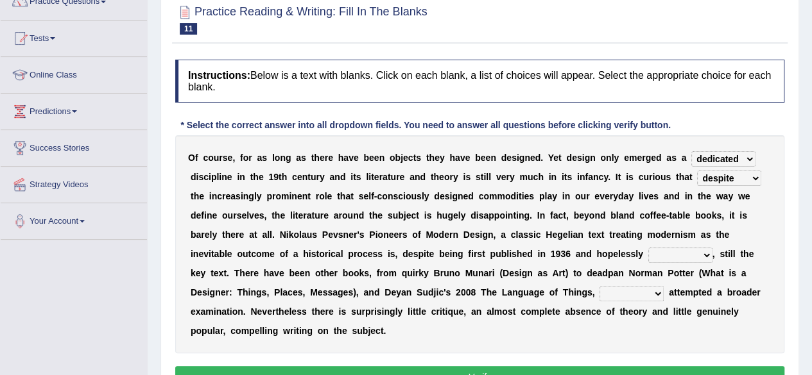
click at [697, 171] on select "since despite within through" at bounding box center [729, 178] width 64 height 15
click at [657, 255] on select "dates dating date dated" at bounding box center [680, 255] width 64 height 15
select select "dates"
click at [648, 248] on select "dates dating date dated" at bounding box center [680, 255] width 64 height 15
click at [633, 292] on select "which then however as" at bounding box center [631, 293] width 64 height 15
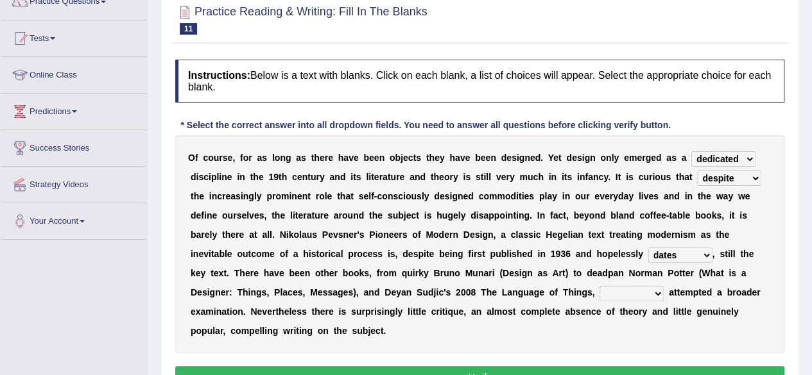
select select "which"
click at [599, 286] on select "which then however as" at bounding box center [631, 293] width 64 height 15
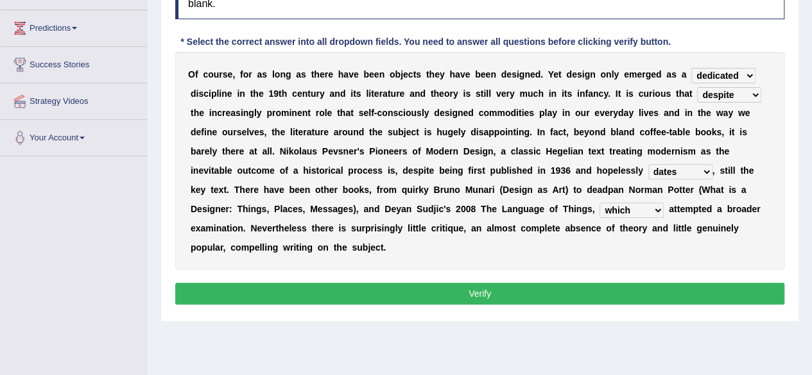
scroll to position [200, 0]
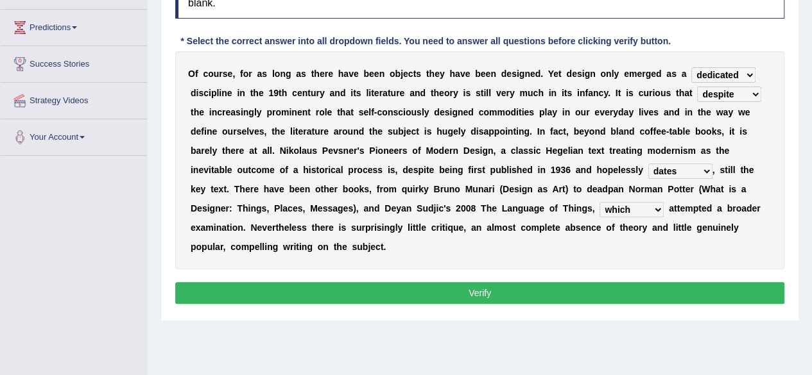
click at [529, 293] on button "Verify" at bounding box center [479, 293] width 609 height 22
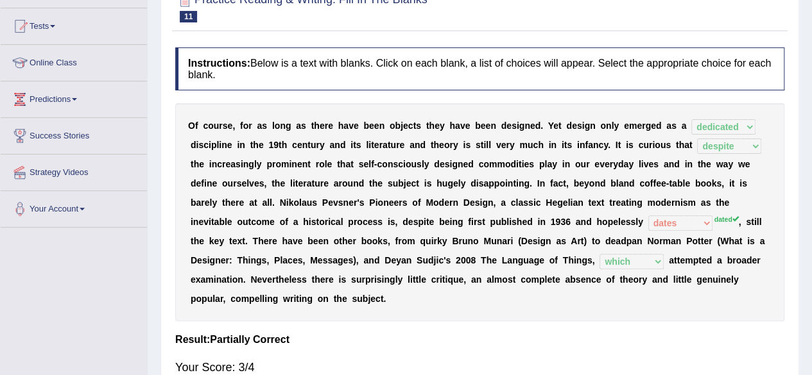
scroll to position [128, 0]
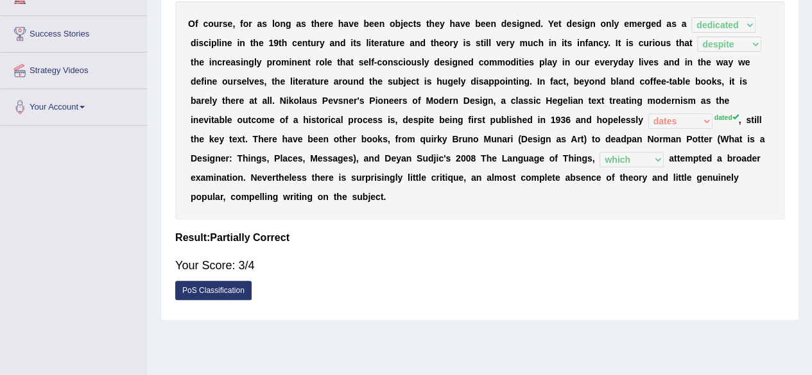
click at [316, 278] on div "Your Score: 3/4" at bounding box center [479, 265] width 609 height 31
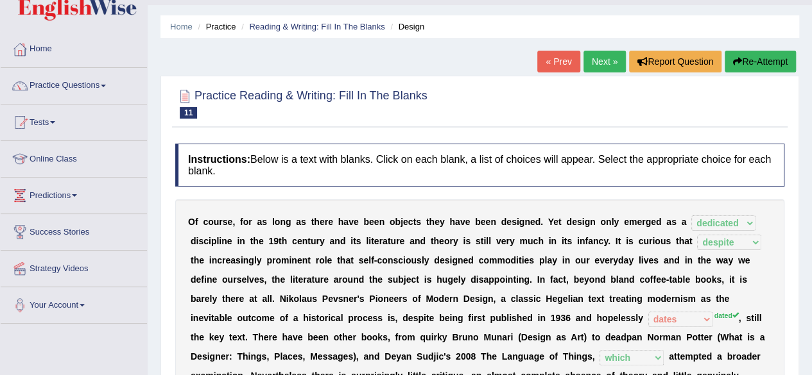
scroll to position [31, 0]
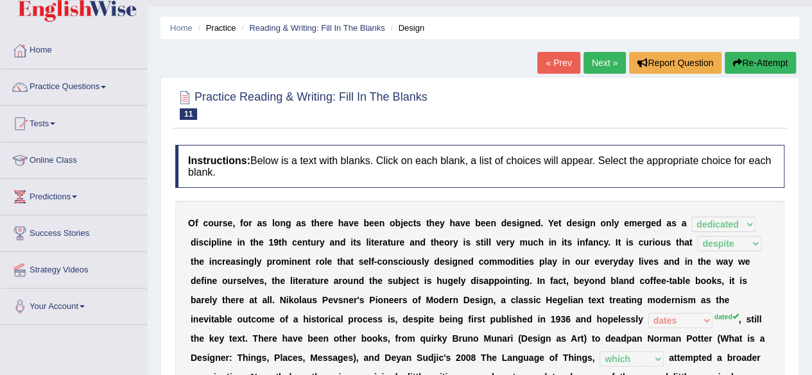
click at [598, 57] on link "Next »" at bounding box center [604, 63] width 42 height 22
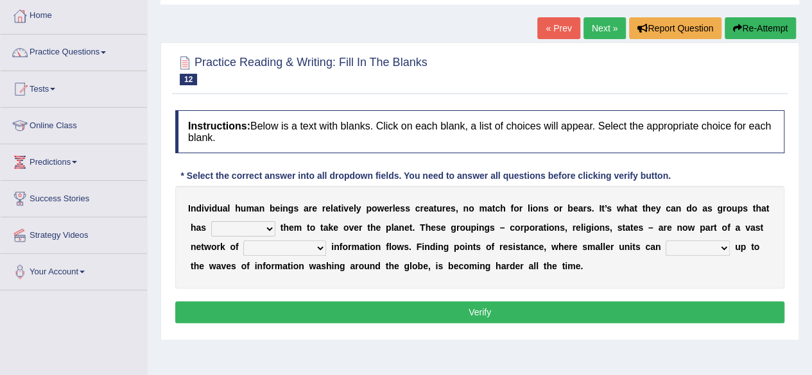
click at [246, 224] on select "enabled contended embodied conjured" at bounding box center [243, 228] width 64 height 15
select select "enabled"
click at [211, 221] on select "enabled contended embodied conjured" at bounding box center [243, 228] width 64 height 15
click at [273, 245] on select "interconnected overlapping fastened exploited" at bounding box center [284, 248] width 83 height 15
select select "interconnected"
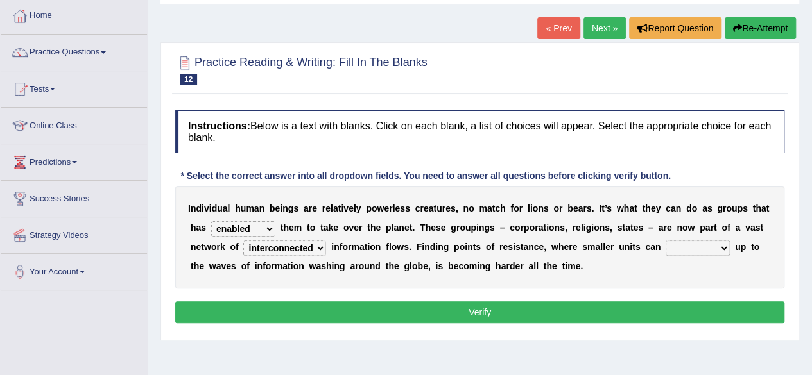
click at [243, 241] on select "interconnected overlapping fastened exploited" at bounding box center [284, 248] width 83 height 15
click at [676, 247] on select "stand raise hail pump" at bounding box center [698, 248] width 64 height 15
select select "raise"
click at [666, 241] on select "stand raise hail pump" at bounding box center [698, 248] width 64 height 15
click at [642, 317] on button "Verify" at bounding box center [479, 313] width 609 height 22
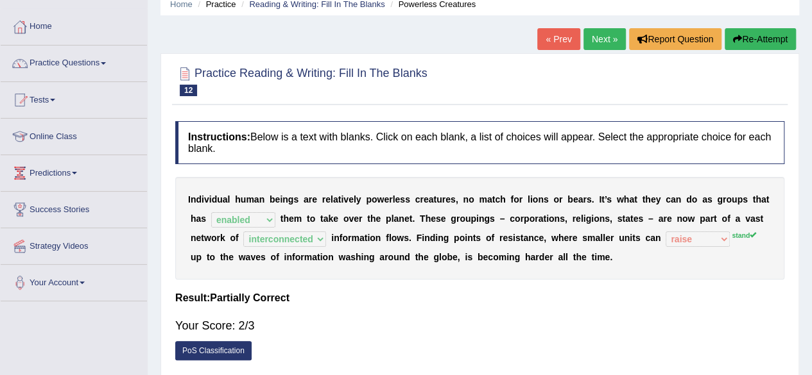
scroll to position [49, 0]
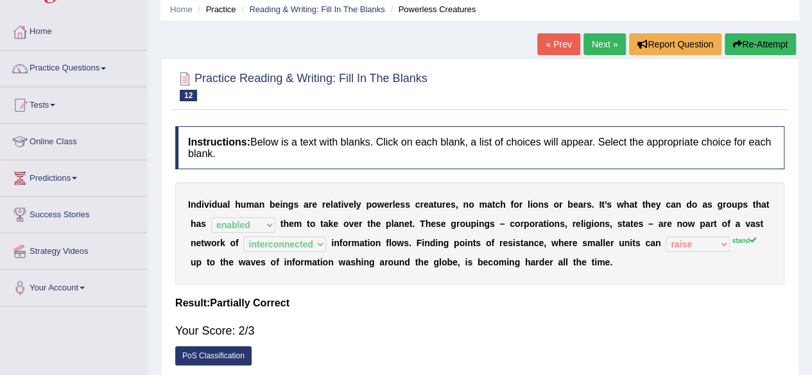
click at [604, 42] on link "Next »" at bounding box center [604, 44] width 42 height 22
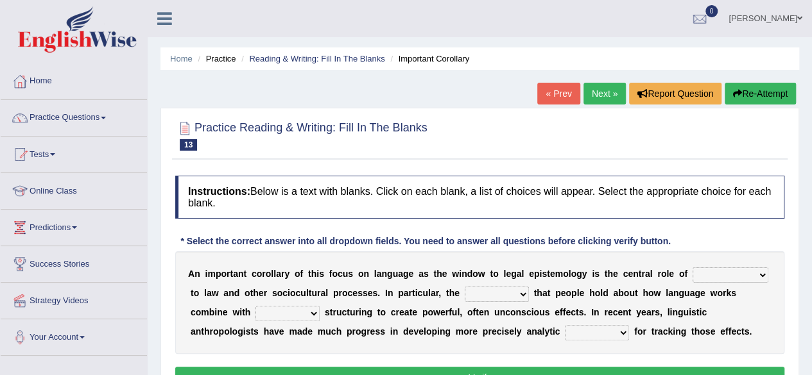
click at [726, 275] on select "discourse epoch dialect acquaintance" at bounding box center [731, 275] width 76 height 15
select select "acquaintance"
click at [693, 268] on select "discourse epoch dialect acquaintance" at bounding box center [731, 275] width 76 height 15
click at [491, 295] on select "deviation besmirch consent ideas" at bounding box center [497, 294] width 64 height 15
select select "consent"
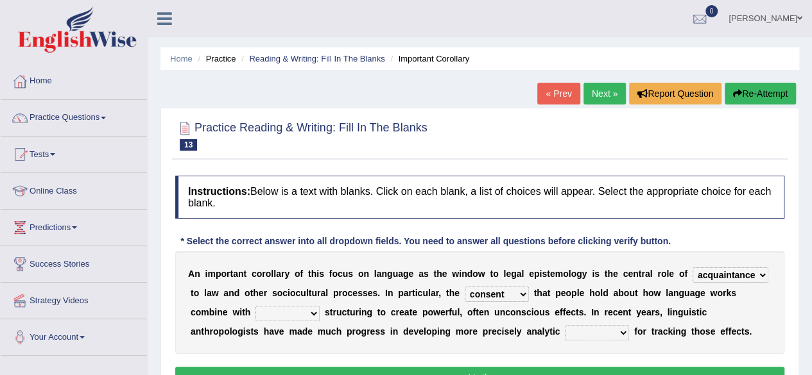
click at [465, 287] on select "deviation besmirch consent ideas" at bounding box center [497, 294] width 64 height 15
click at [281, 309] on select "mandatory linguistic legitimate customary" at bounding box center [287, 313] width 64 height 15
select select "mandatory"
click at [255, 306] on select "mandatory linguistic legitimate customary" at bounding box center [287, 313] width 64 height 15
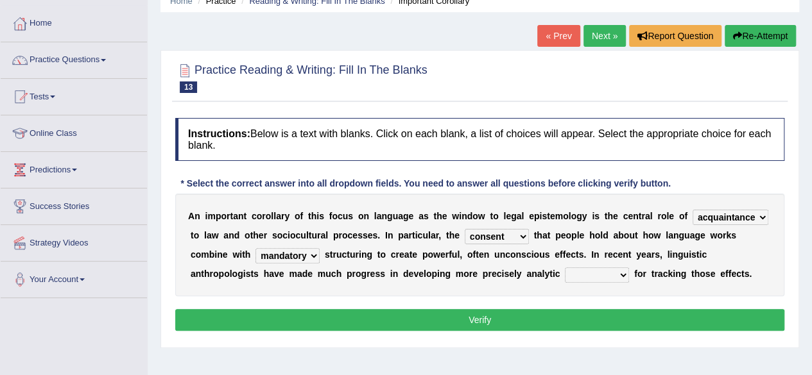
click at [587, 277] on select "tools appetite albums stroke" at bounding box center [597, 275] width 64 height 15
select select "tools"
click at [565, 268] on select "tools appetite albums stroke" at bounding box center [597, 275] width 64 height 15
click at [519, 316] on button "Verify" at bounding box center [479, 320] width 609 height 22
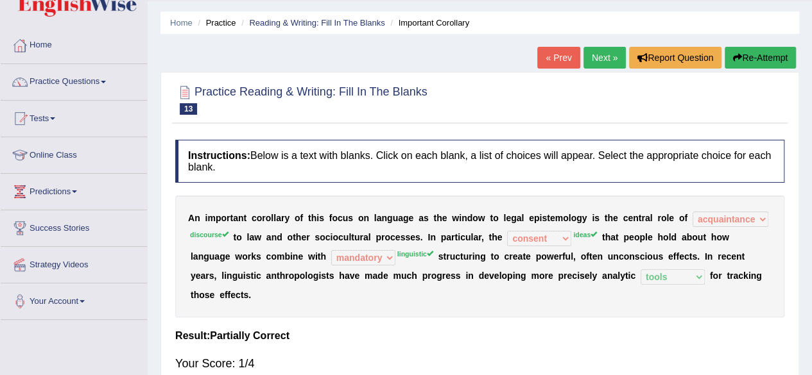
scroll to position [37, 0]
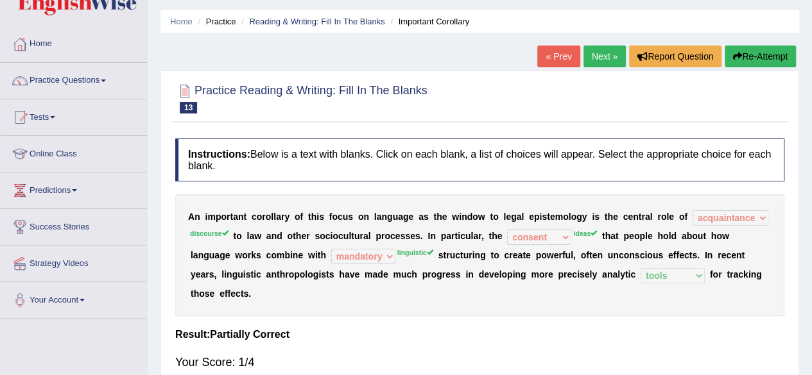
click at [601, 60] on link "Next »" at bounding box center [604, 57] width 42 height 22
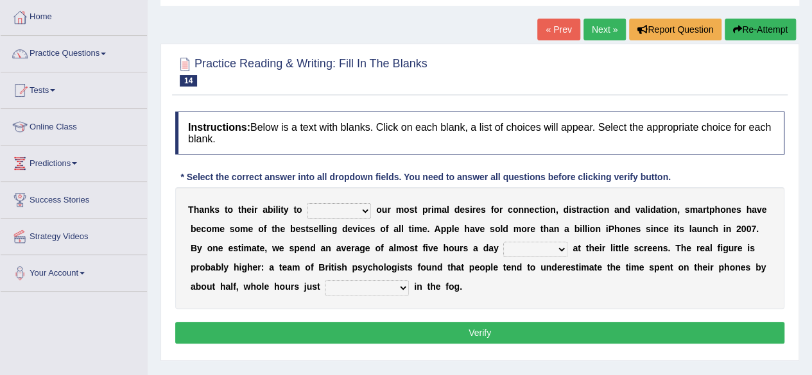
scroll to position [65, 0]
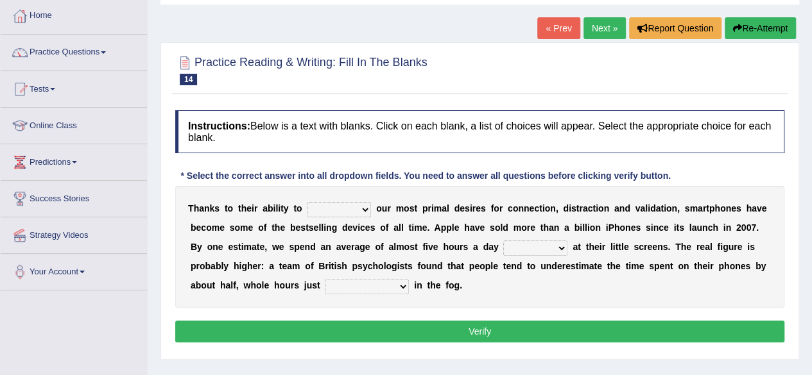
click at [326, 212] on select "hijack describe sharpen conserve" at bounding box center [339, 209] width 64 height 15
select select "conserve"
click at [307, 202] on select "hijack describe sharpen conserve" at bounding box center [339, 209] width 64 height 15
click at [517, 251] on select "watching waggling snoring staring" at bounding box center [535, 248] width 64 height 15
select select "watching"
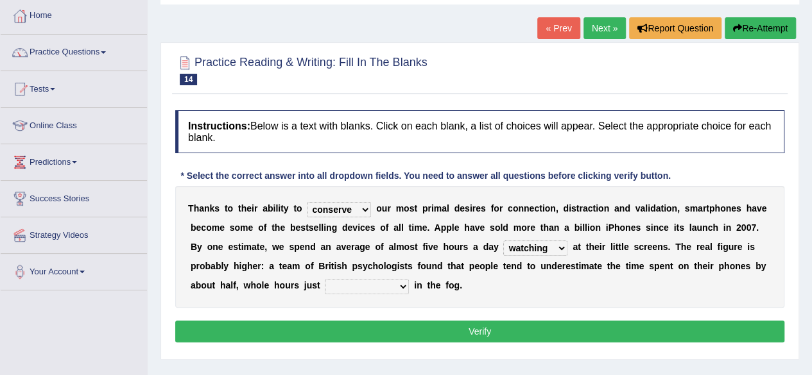
click at [503, 241] on select "watching waggling snoring staring" at bounding box center [535, 248] width 64 height 15
click at [379, 282] on select "has evaporated evaporating evaporate evaporates" at bounding box center [367, 286] width 84 height 15
select select "has evaporated"
click at [325, 279] on select "has evaporated evaporating evaporate evaporates" at bounding box center [367, 286] width 84 height 15
click at [395, 335] on button "Verify" at bounding box center [479, 332] width 609 height 22
